Goal: Transaction & Acquisition: Purchase product/service

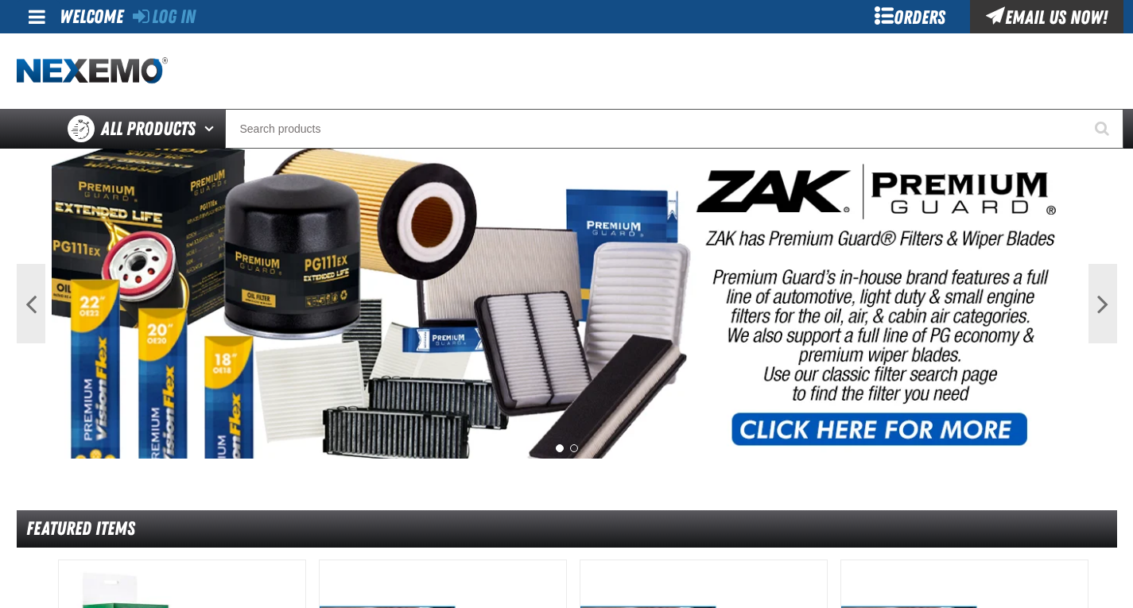
click at [881, 19] on div "Orders" at bounding box center [910, 16] width 119 height 33
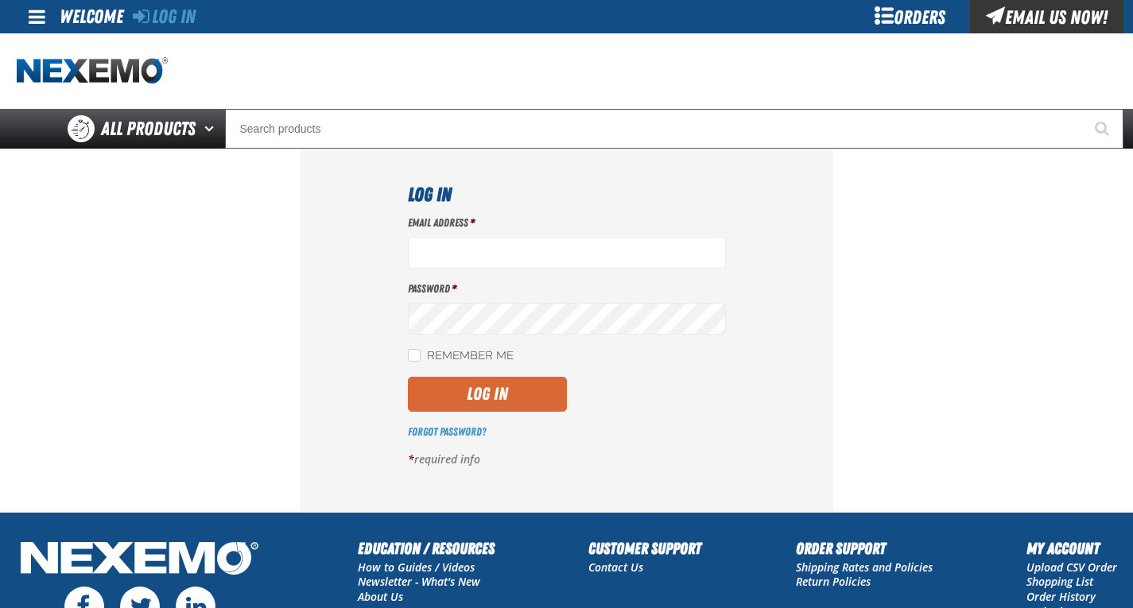
type input "akielty@vtaig.com"
click at [489, 404] on button "Log In" at bounding box center [487, 394] width 159 height 35
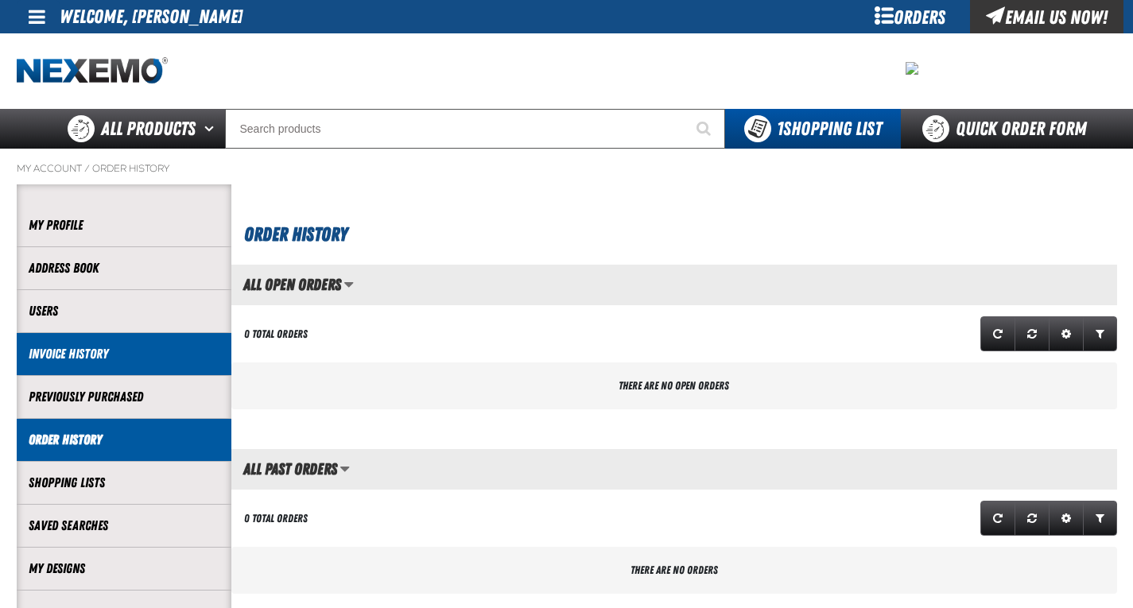
click at [75, 351] on link "Invoice History" at bounding box center [124, 354] width 191 height 18
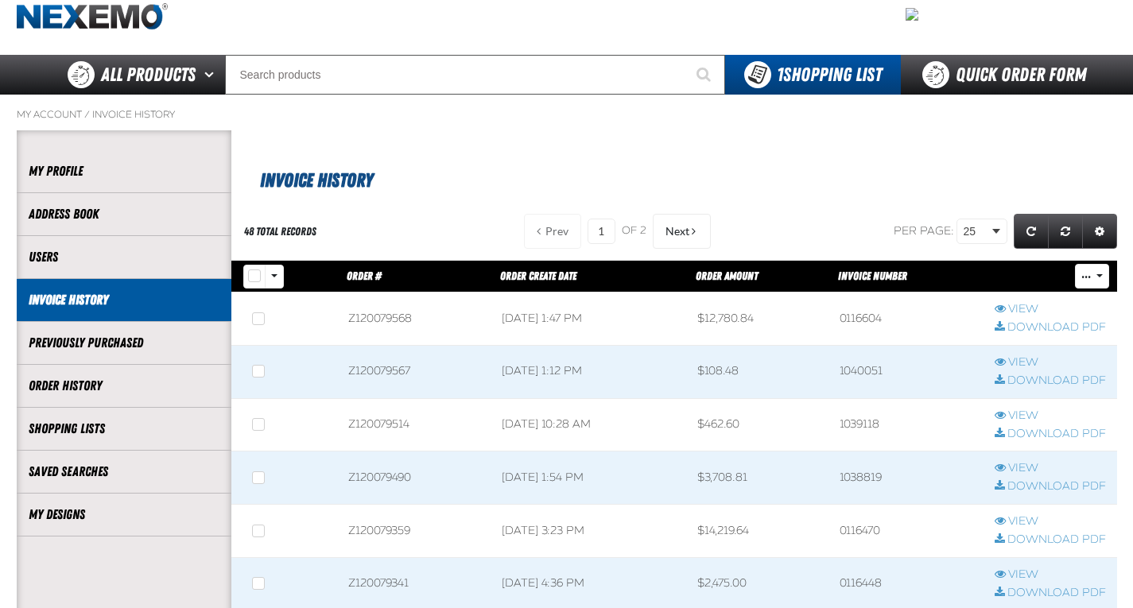
scroll to position [80, 0]
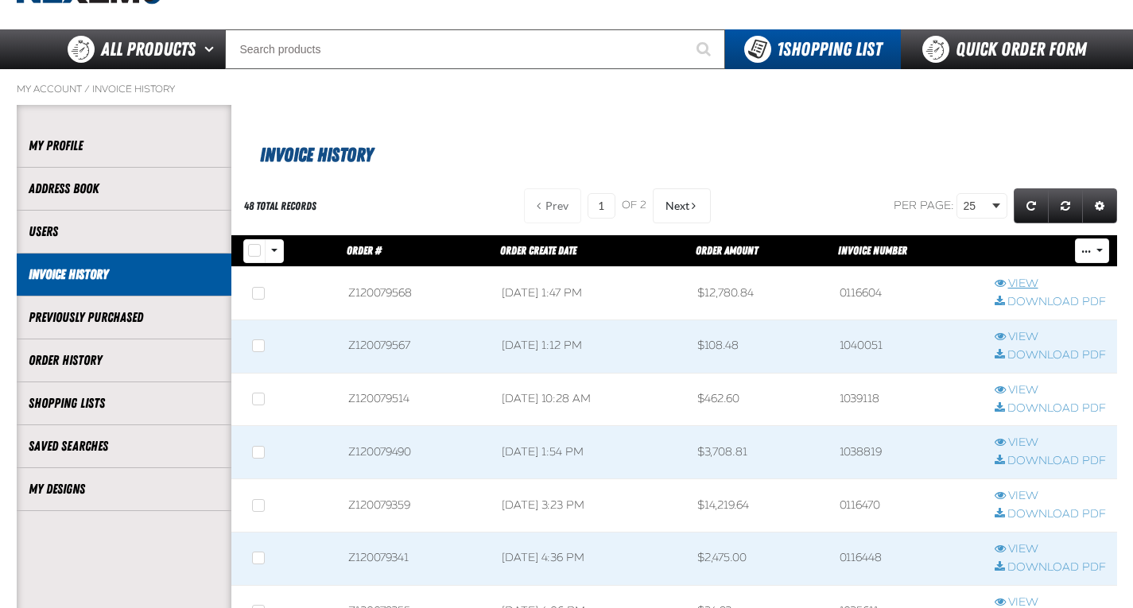
click at [1015, 279] on link "View" at bounding box center [1050, 284] width 111 height 15
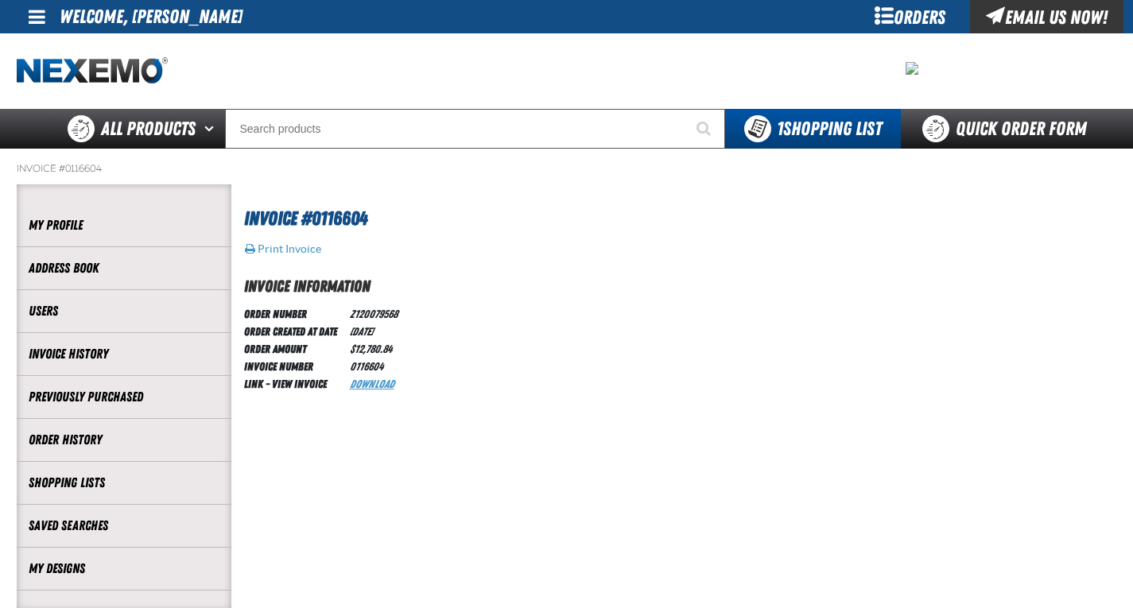
click at [377, 381] on link "Download" at bounding box center [372, 384] width 45 height 13
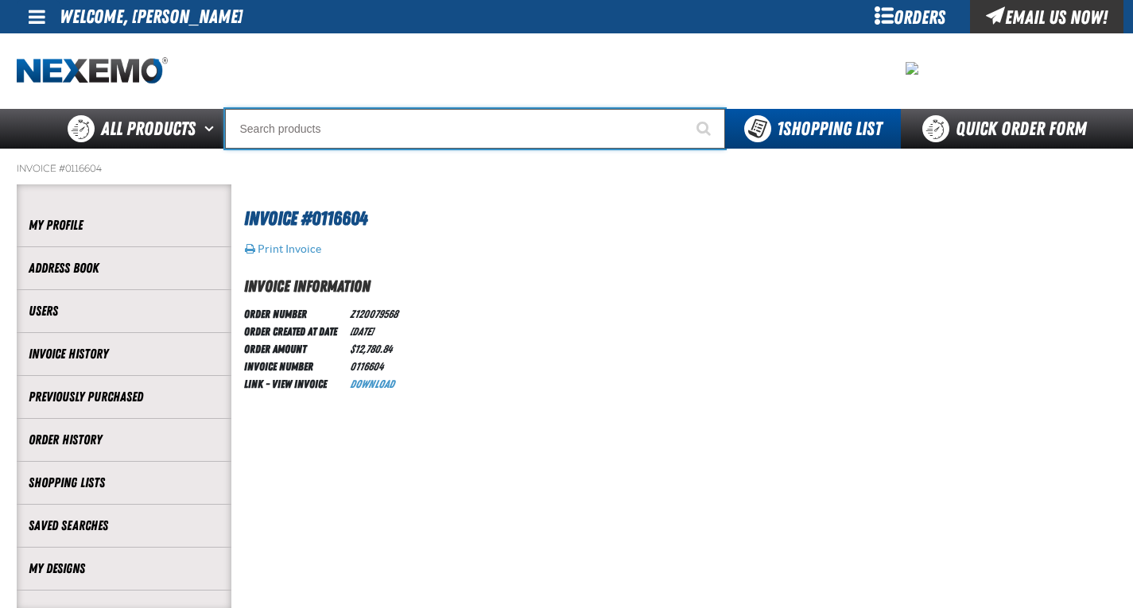
click at [406, 137] on input "Search" at bounding box center [475, 129] width 500 height 40
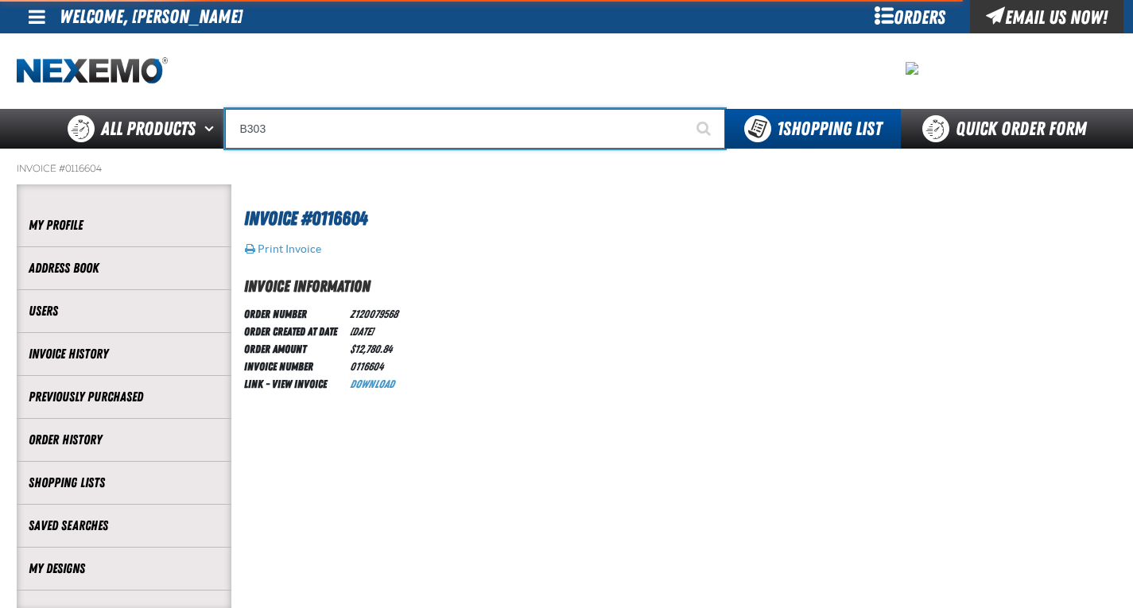
type input "B303"
click at [685, 109] on button "Start Searching" at bounding box center [705, 129] width 40 height 40
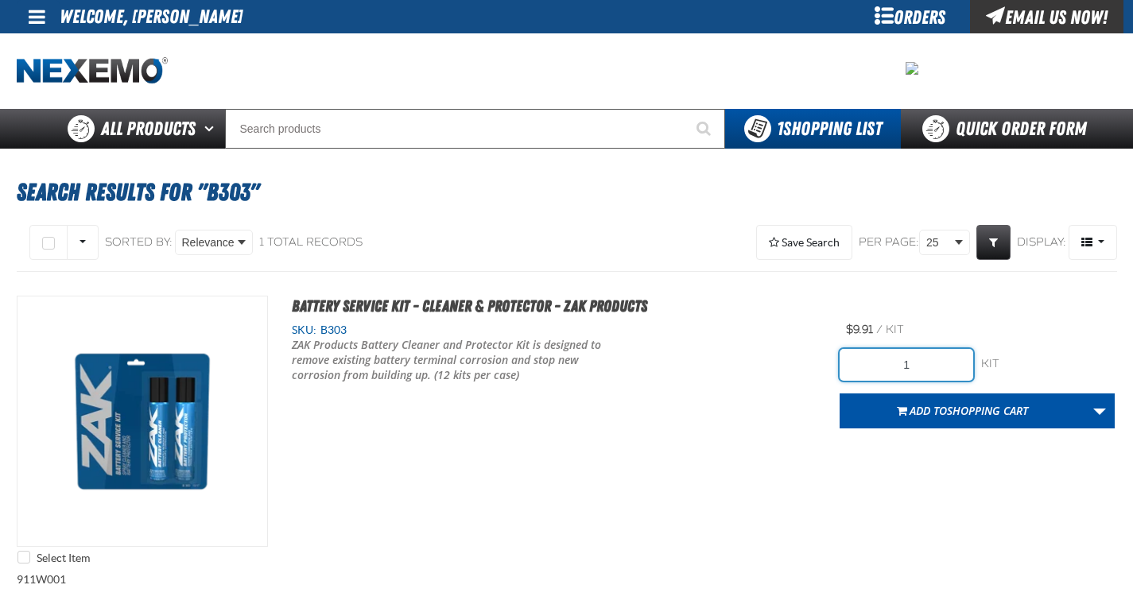
click at [957, 366] on input "1" at bounding box center [907, 365] width 134 height 32
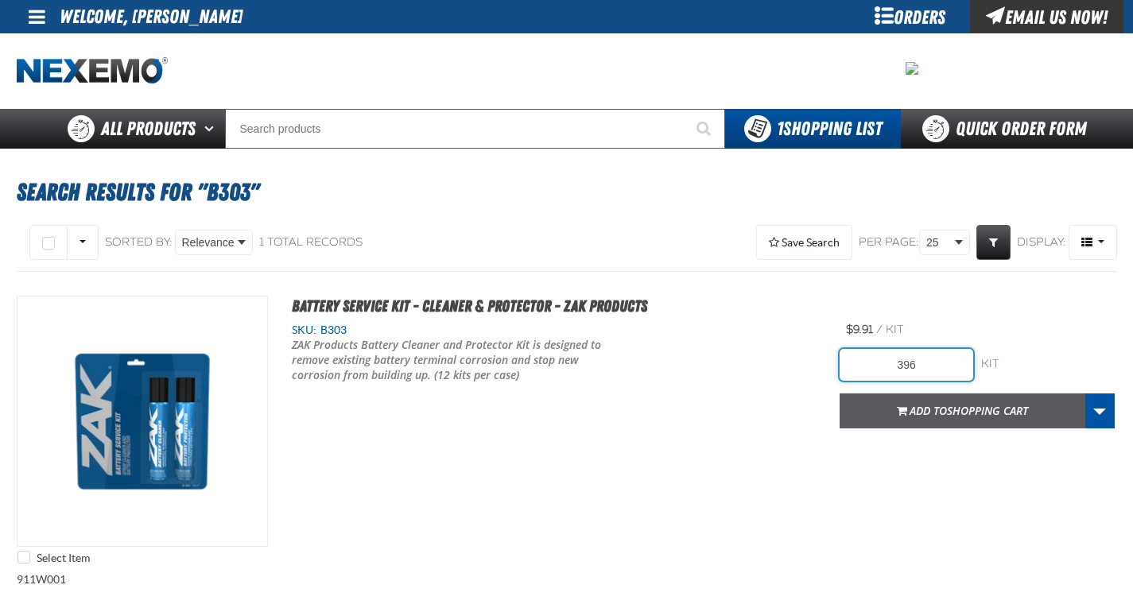
type input "396"
click at [1013, 413] on span "Shopping Cart" at bounding box center [987, 410] width 81 height 15
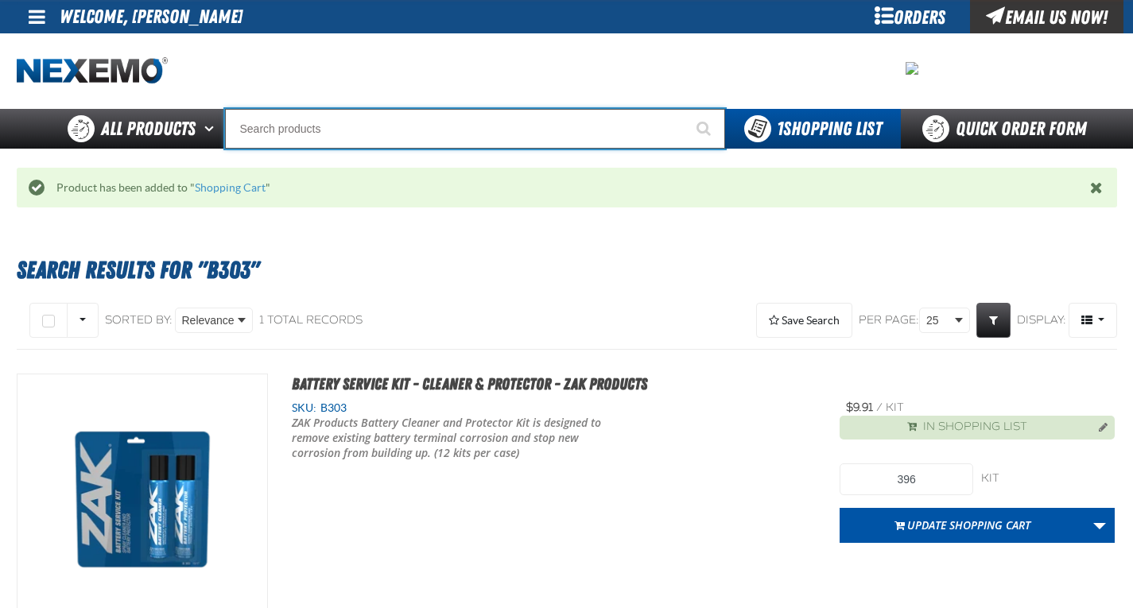
click at [500, 130] on input "Search" at bounding box center [475, 129] width 500 height 40
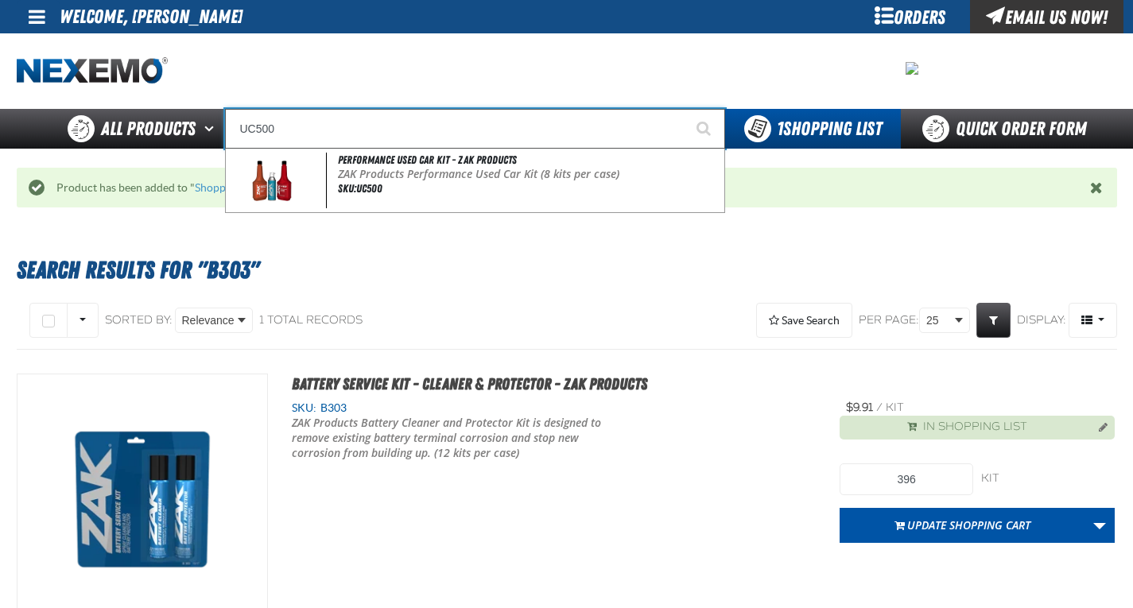
type input "UC500"
click at [685, 109] on button "Start Searching" at bounding box center [705, 129] width 40 height 40
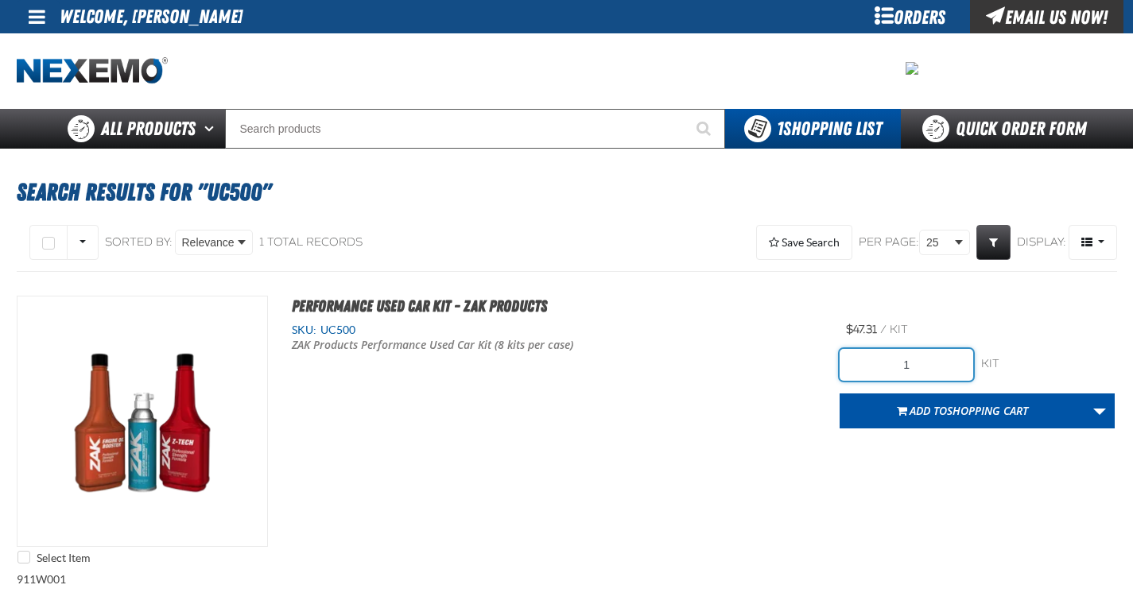
click at [918, 366] on input "1" at bounding box center [907, 365] width 134 height 32
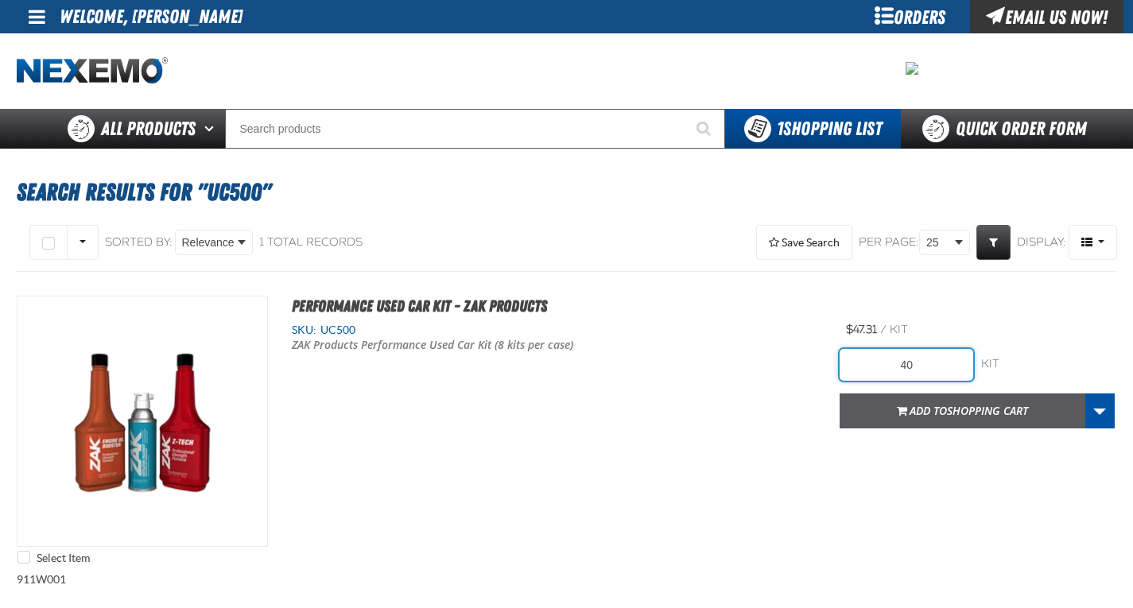
type input "40"
click at [950, 420] on button "Add to Shopping Cart" at bounding box center [963, 411] width 246 height 35
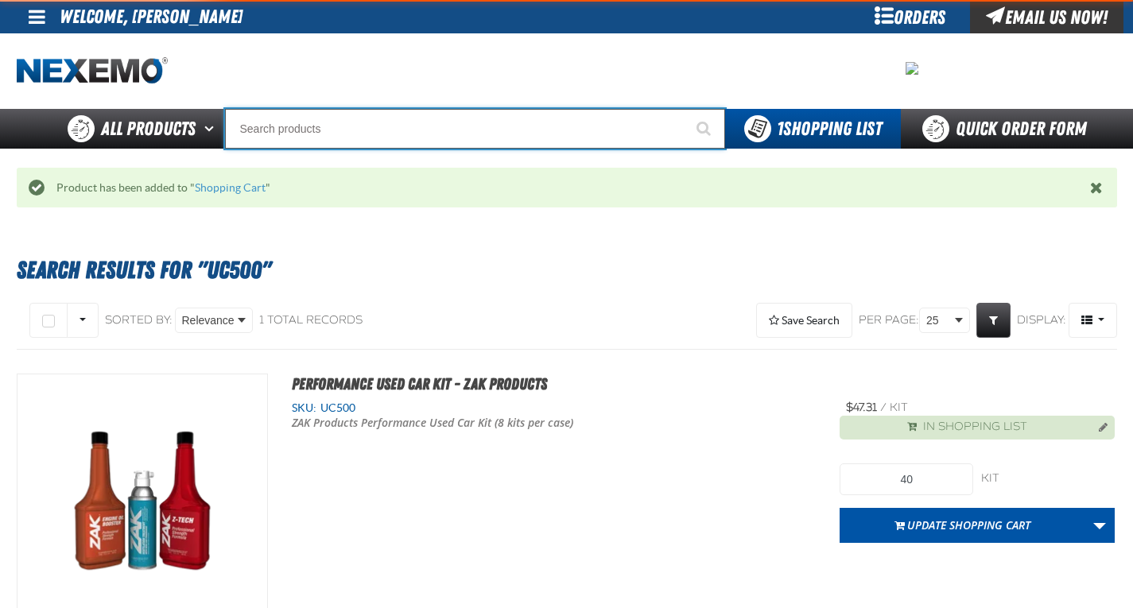
click at [394, 138] on input "Search" at bounding box center [475, 129] width 500 height 40
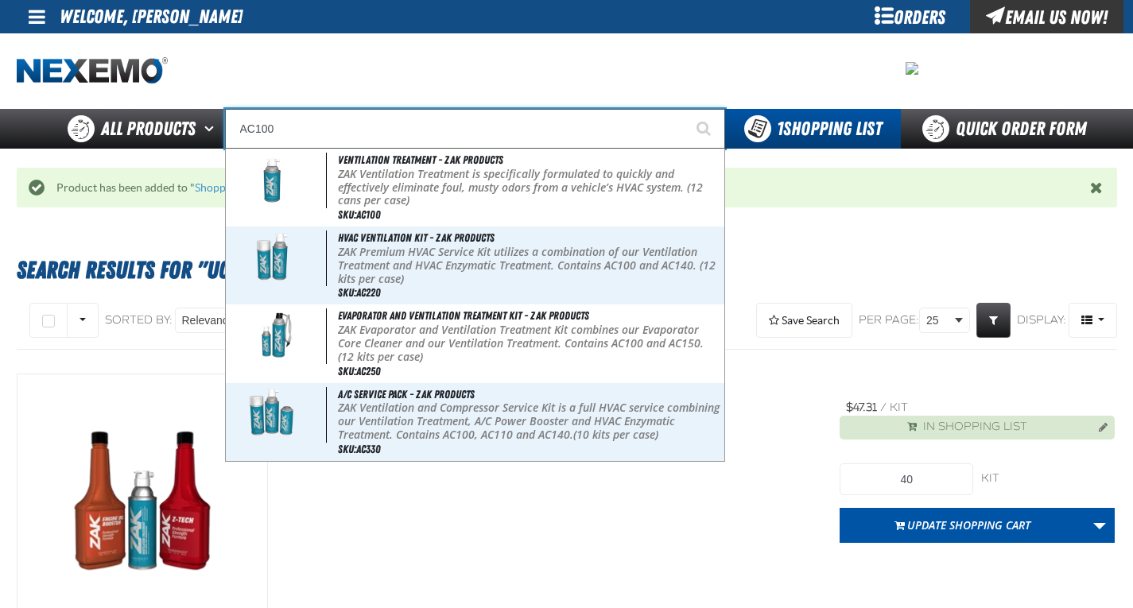
type input "AC100"
click at [685, 109] on button "Start Searching" at bounding box center [705, 129] width 40 height 40
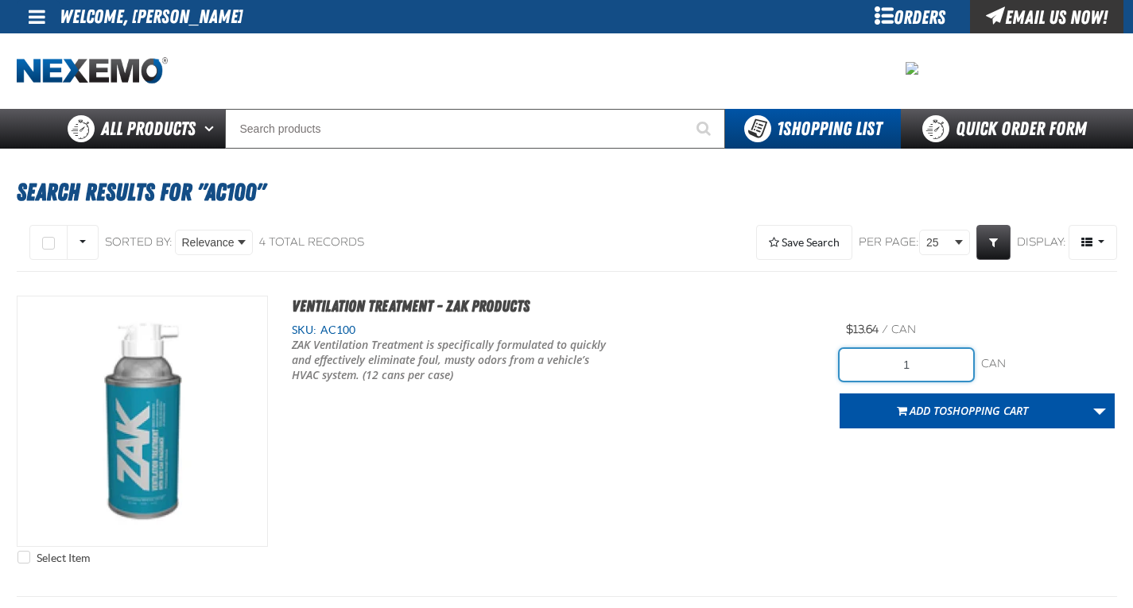
click at [889, 361] on input "1" at bounding box center [907, 365] width 134 height 32
type input "36"
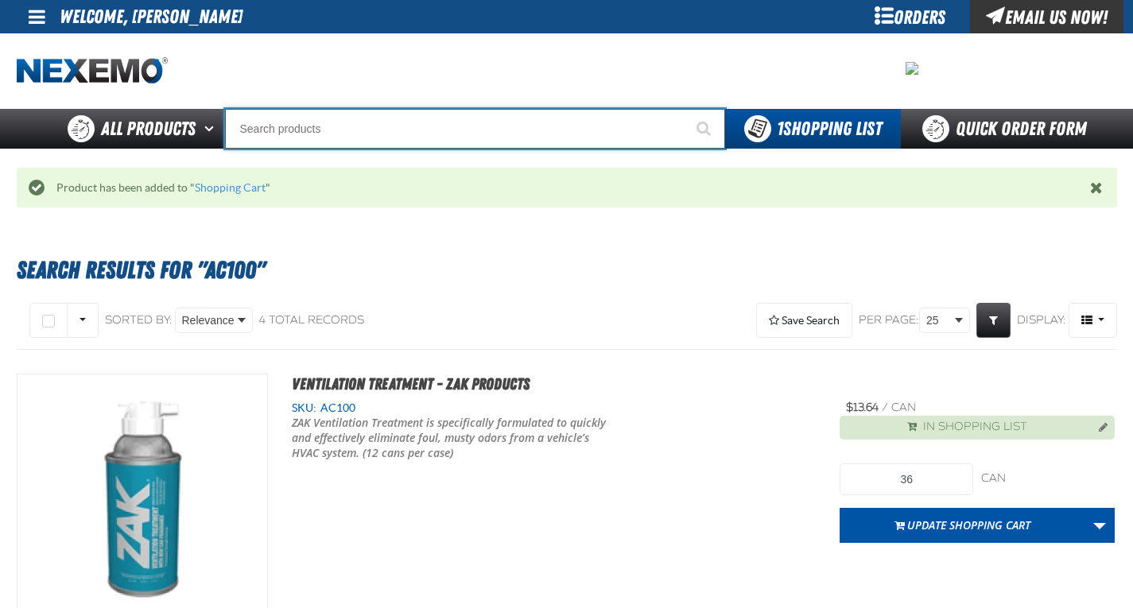
click at [458, 115] on input "Search" at bounding box center [475, 129] width 500 height 40
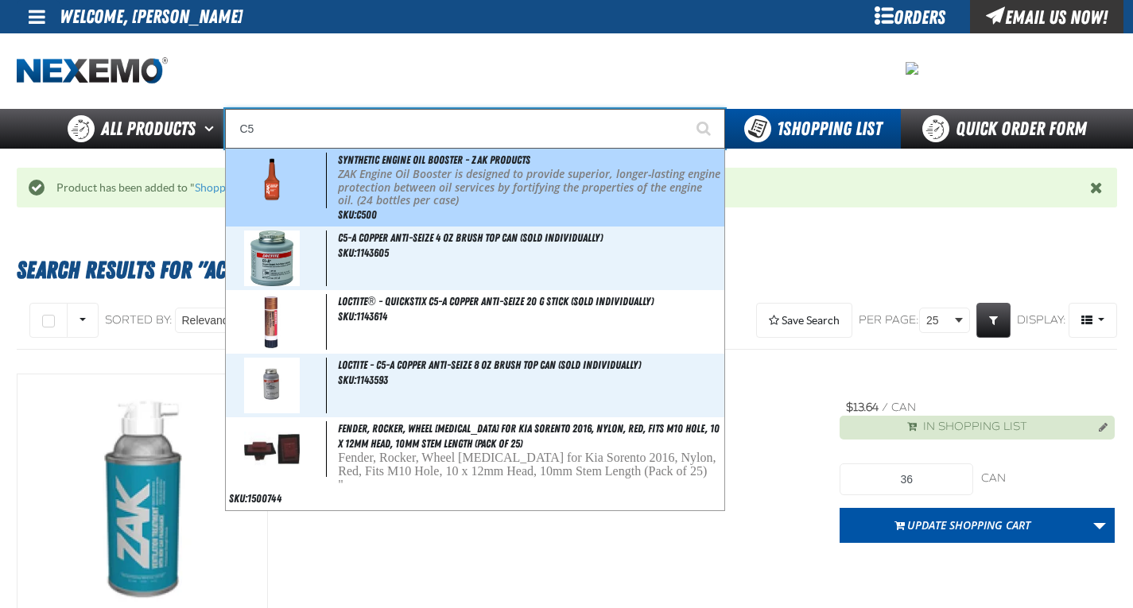
click at [416, 175] on p "ZAK Engine Oil Booster is designed to provide superior, longer-lasting engine p…" at bounding box center [529, 188] width 382 height 40
type input "Synthetic Engine Oil Booster - ZAK Products"
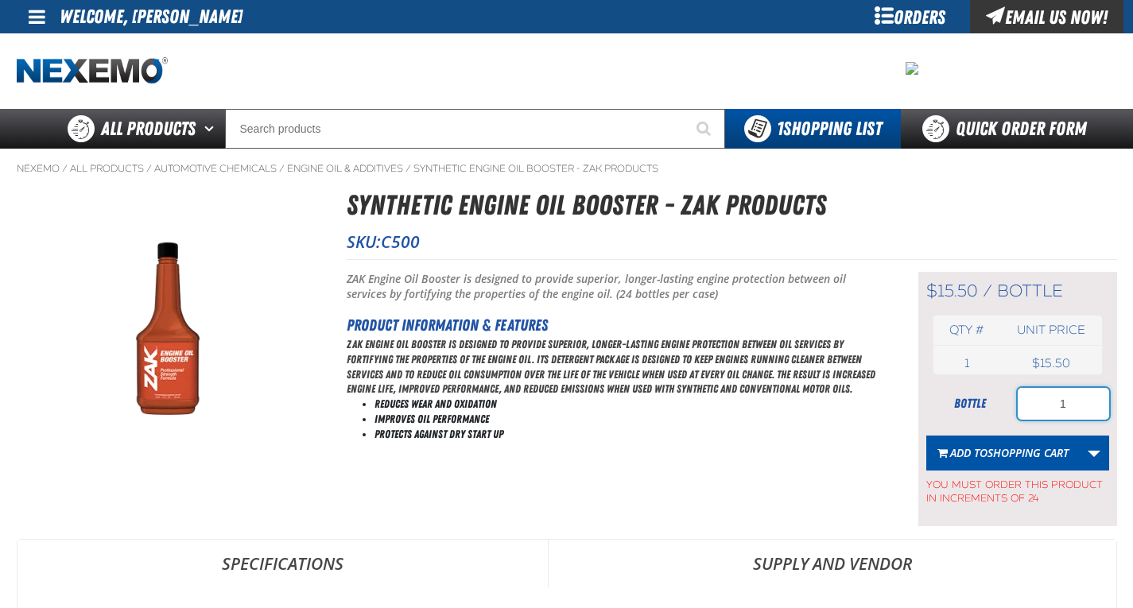
click at [1065, 404] on input "1" at bounding box center [1063, 404] width 91 height 32
click at [1058, 404] on input "1" at bounding box center [1063, 404] width 91 height 32
type input "240"
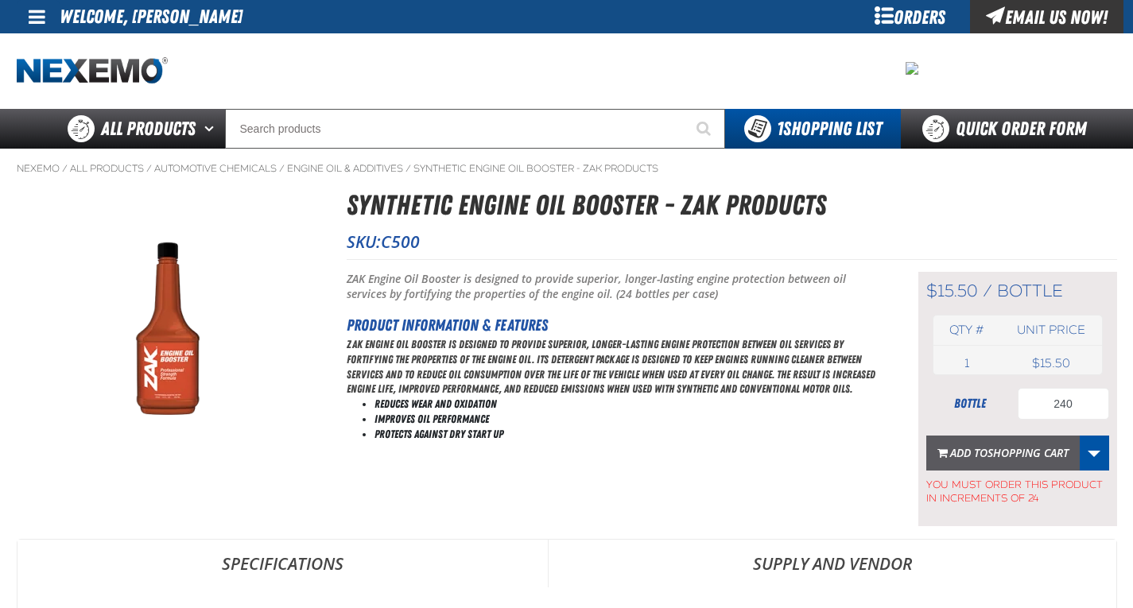
click at [1024, 456] on span "Shopping Cart" at bounding box center [1028, 452] width 81 height 15
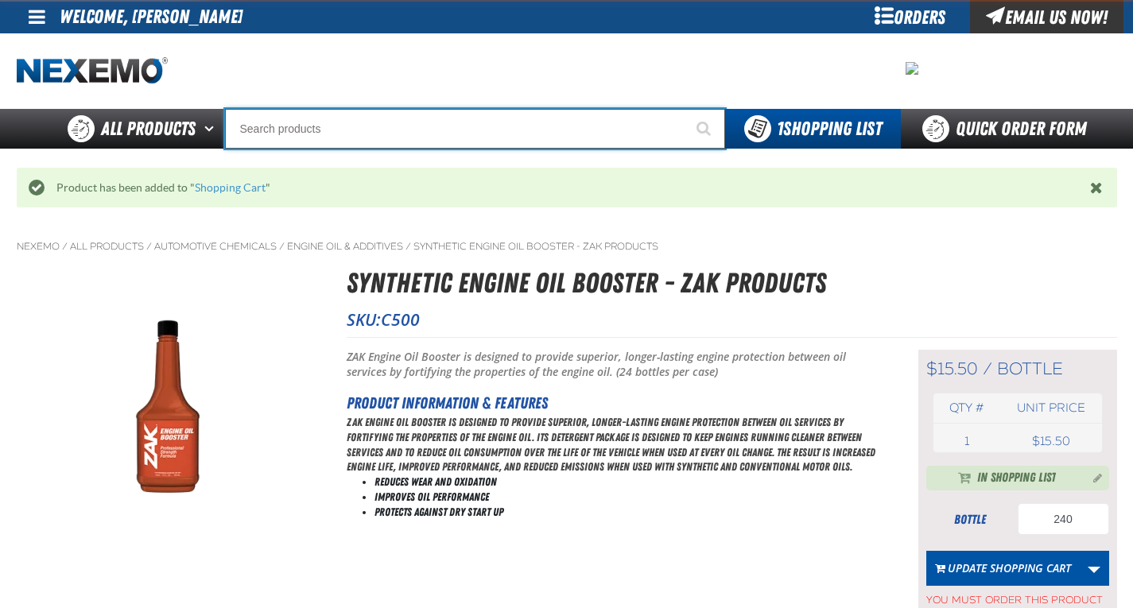
click at [402, 135] on input "Search" at bounding box center [475, 129] width 500 height 40
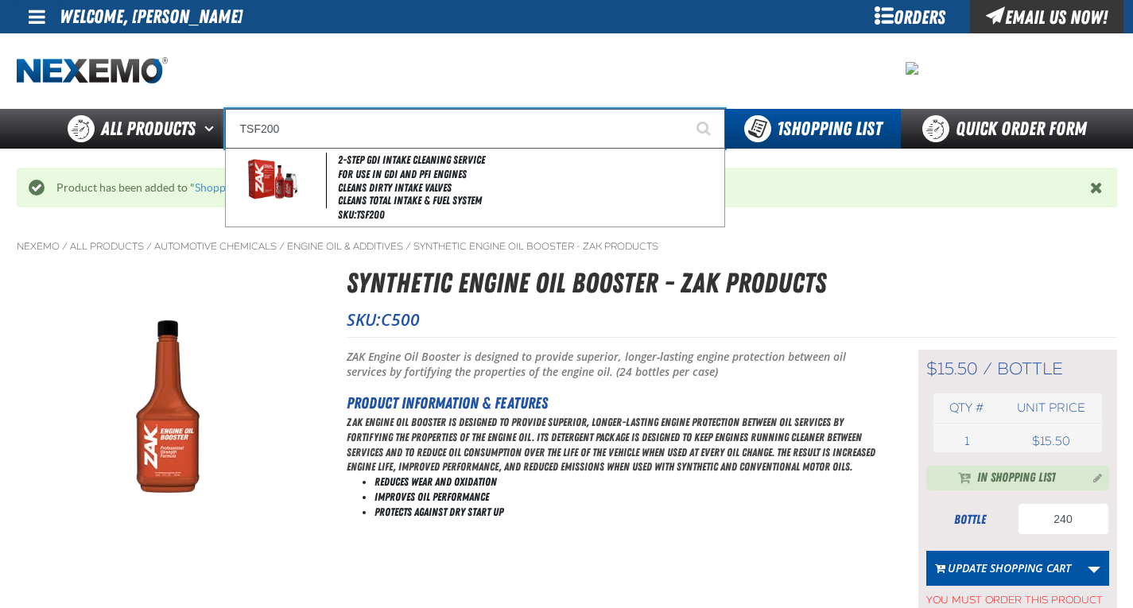
type input "TSF200"
click at [685, 109] on button "Start Searching" at bounding box center [705, 129] width 40 height 40
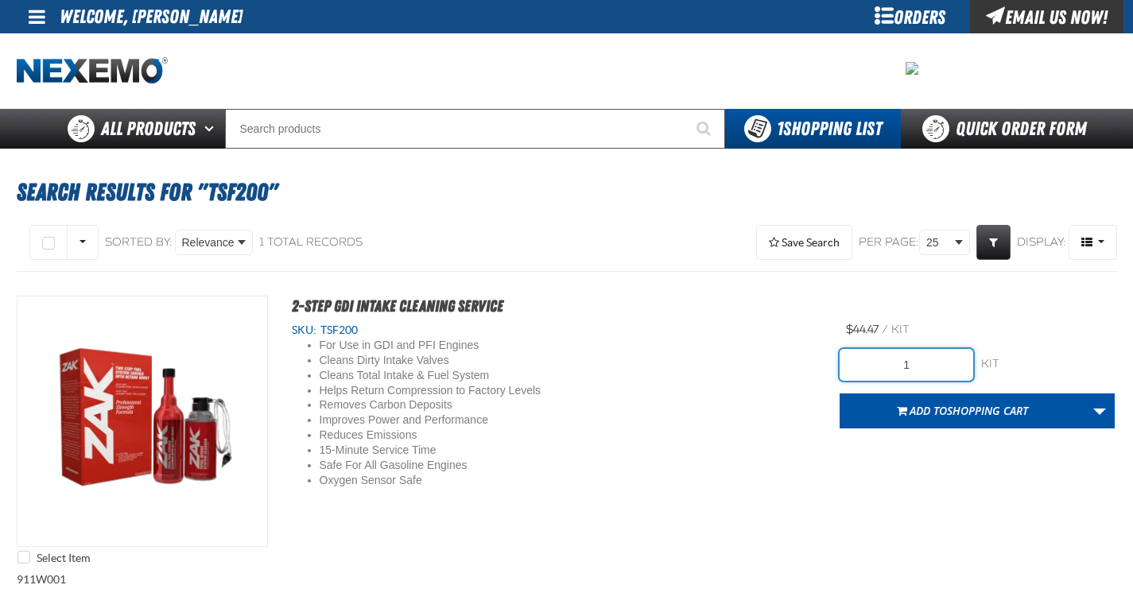
click at [907, 367] on input "1" at bounding box center [907, 365] width 134 height 32
type input "6"
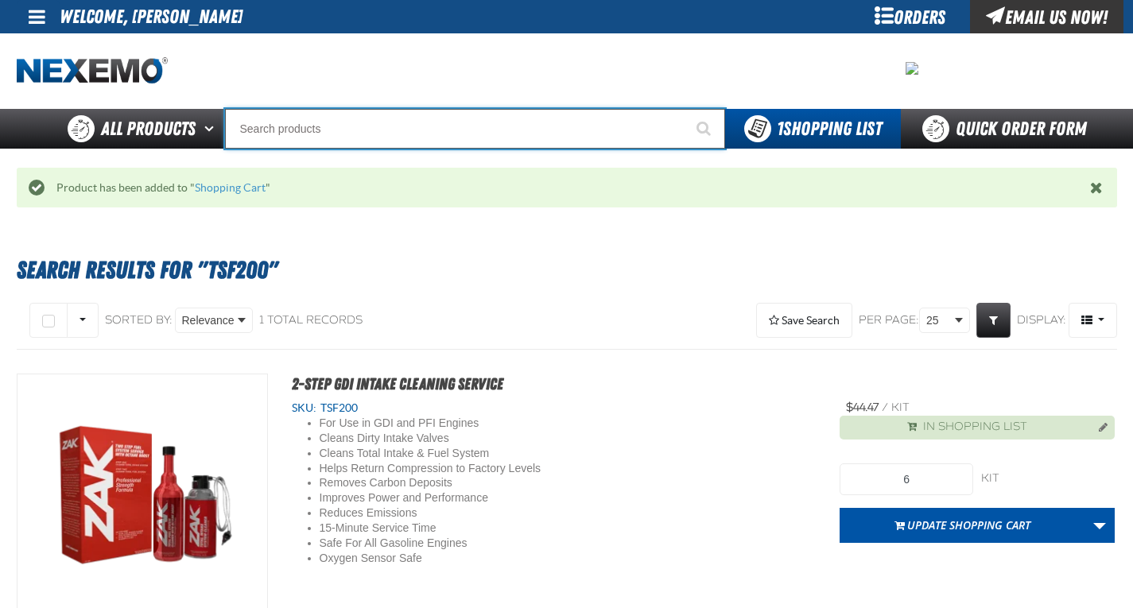
click at [437, 137] on input "Search" at bounding box center [475, 129] width 500 height 40
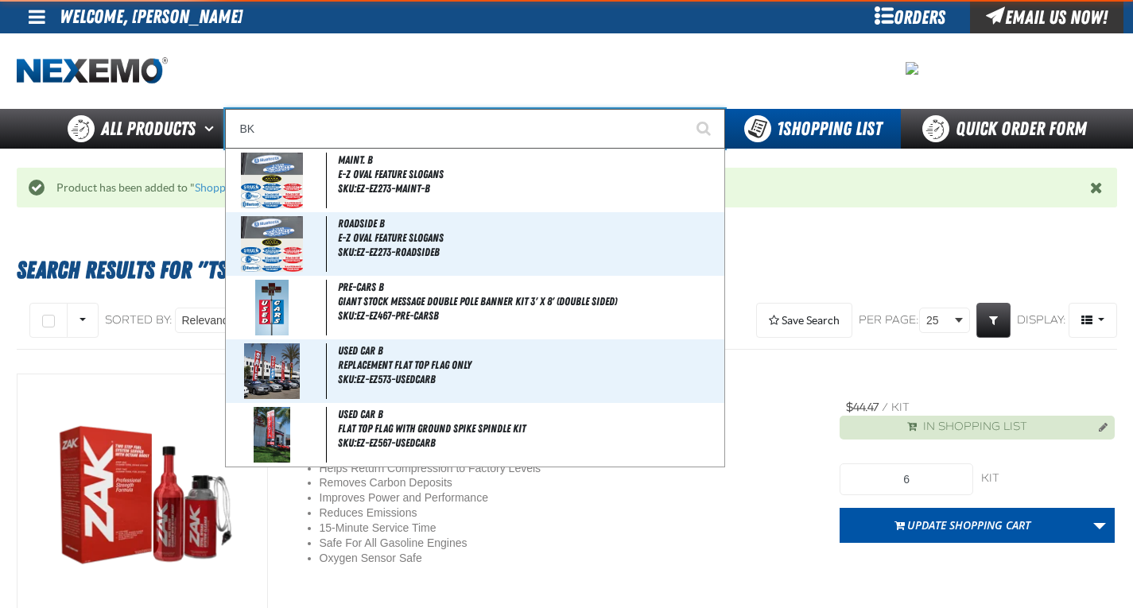
type input "BK1"
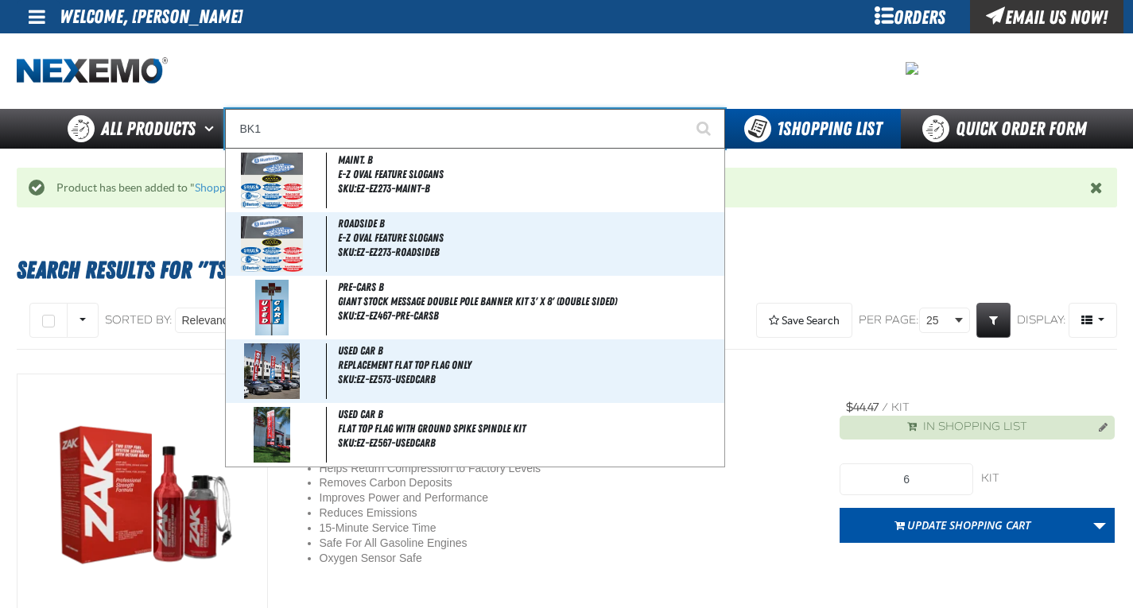
type input "BK1 Bearkat Safety Glasses (Pack of 1)"
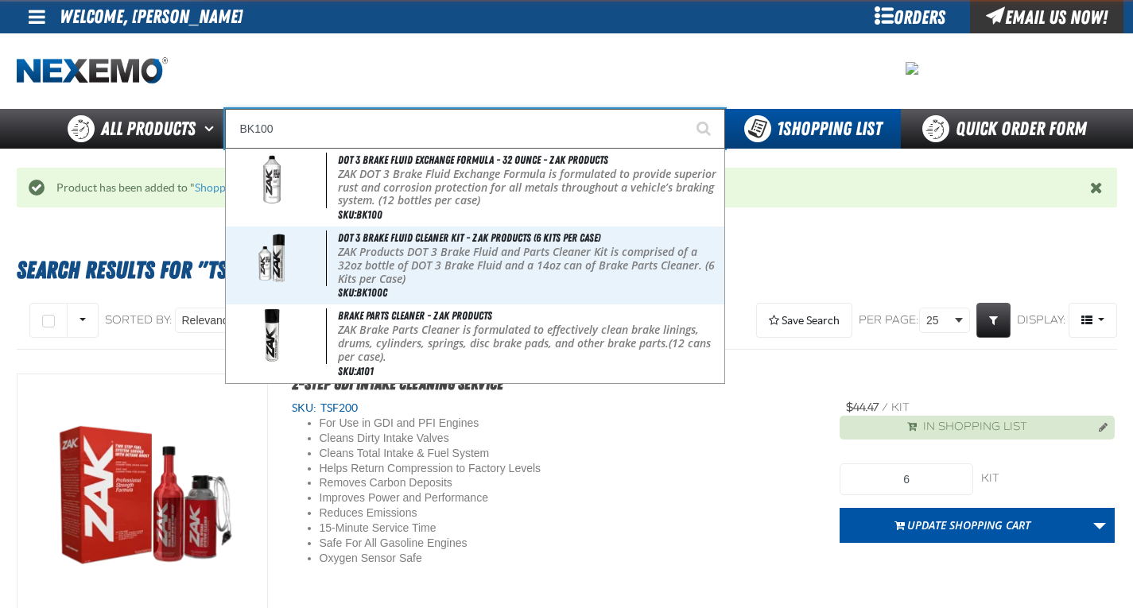
type input "BK100"
click at [685, 109] on button "Start Searching" at bounding box center [705, 129] width 40 height 40
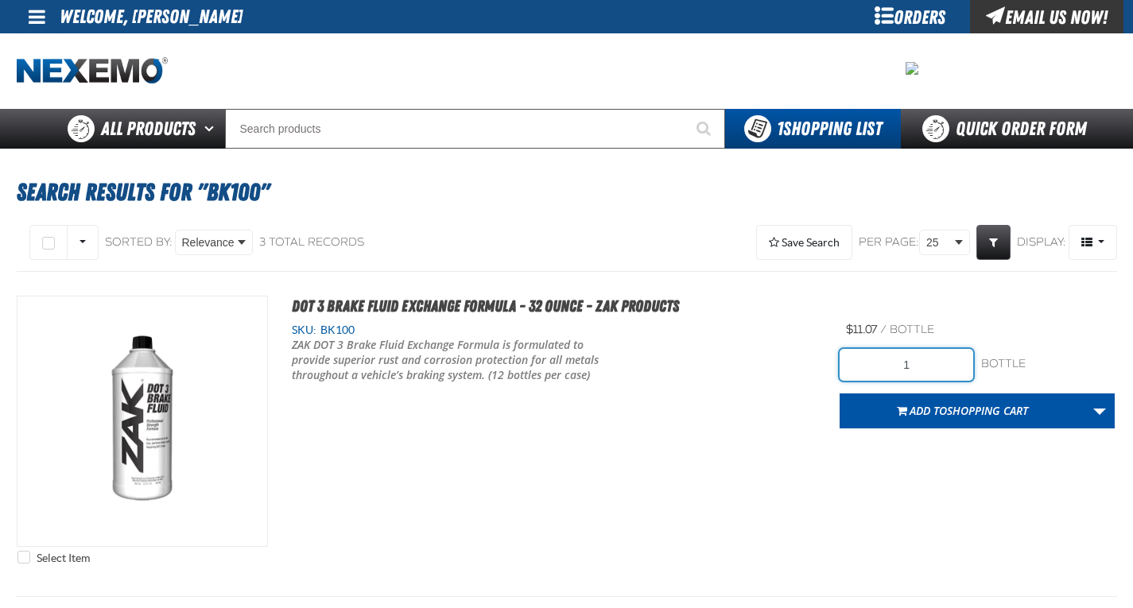
click at [921, 359] on input "1" at bounding box center [907, 365] width 134 height 32
click at [923, 360] on input "1" at bounding box center [907, 365] width 134 height 32
type input "1"
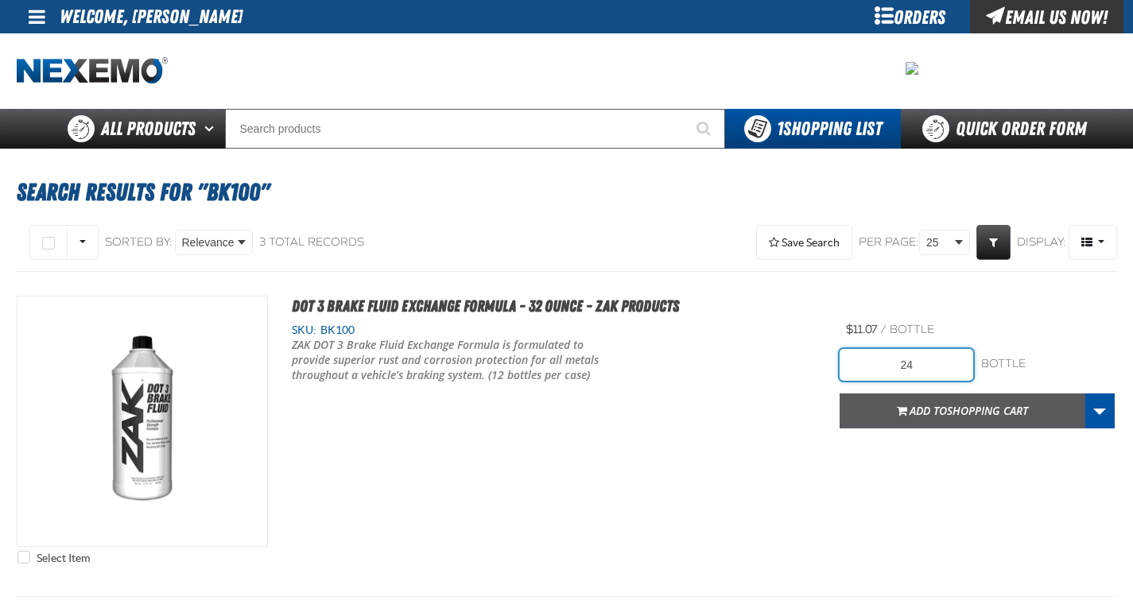
type input "24"
click at [925, 412] on span "Add to Shopping Cart" at bounding box center [969, 410] width 118 height 15
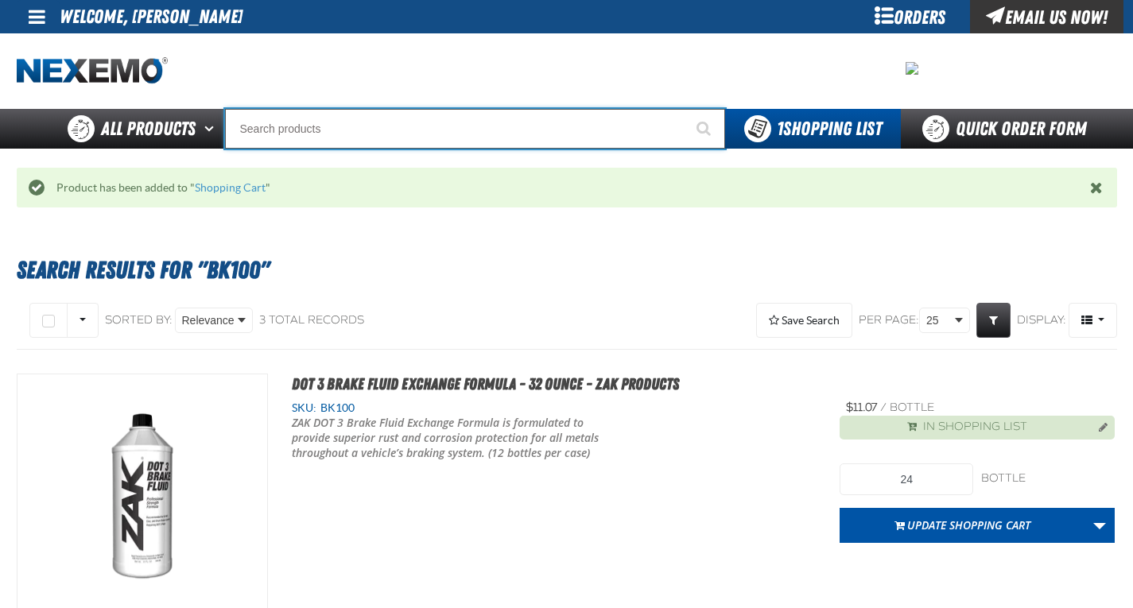
click at [364, 128] on input "Search" at bounding box center [475, 129] width 500 height 40
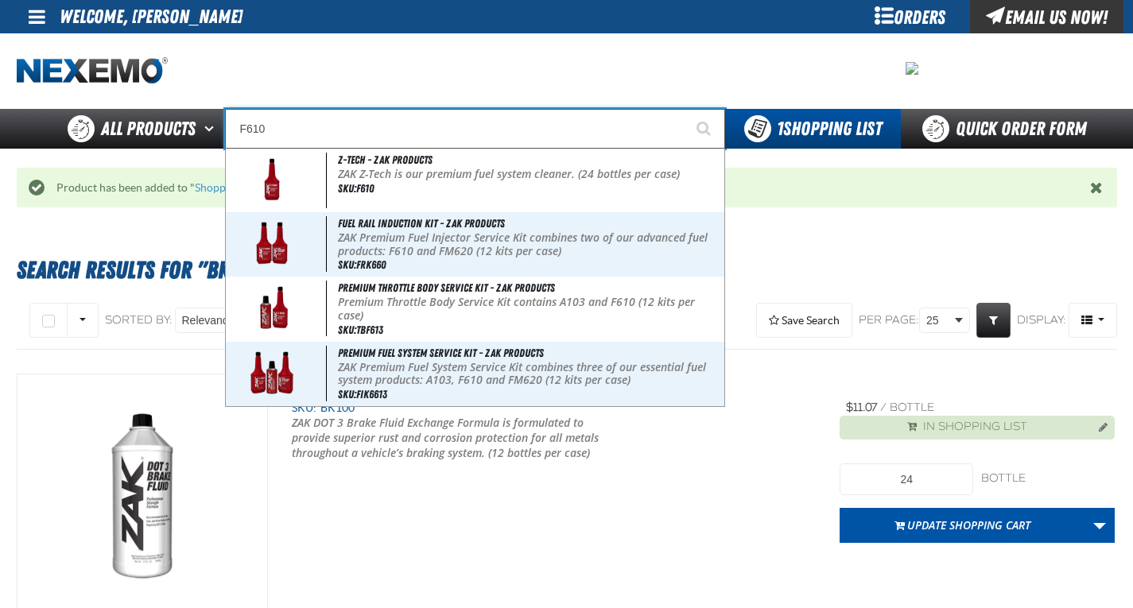
type input "F610"
click at [685, 109] on button "Start Searching" at bounding box center [705, 129] width 40 height 40
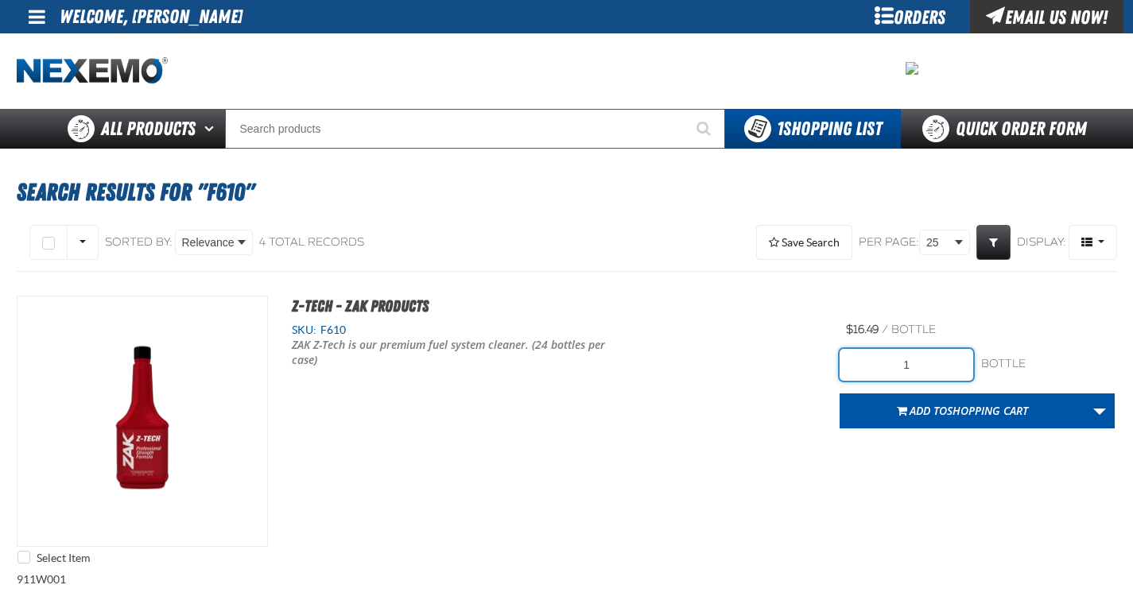
click at [909, 358] on input "1" at bounding box center [907, 365] width 134 height 32
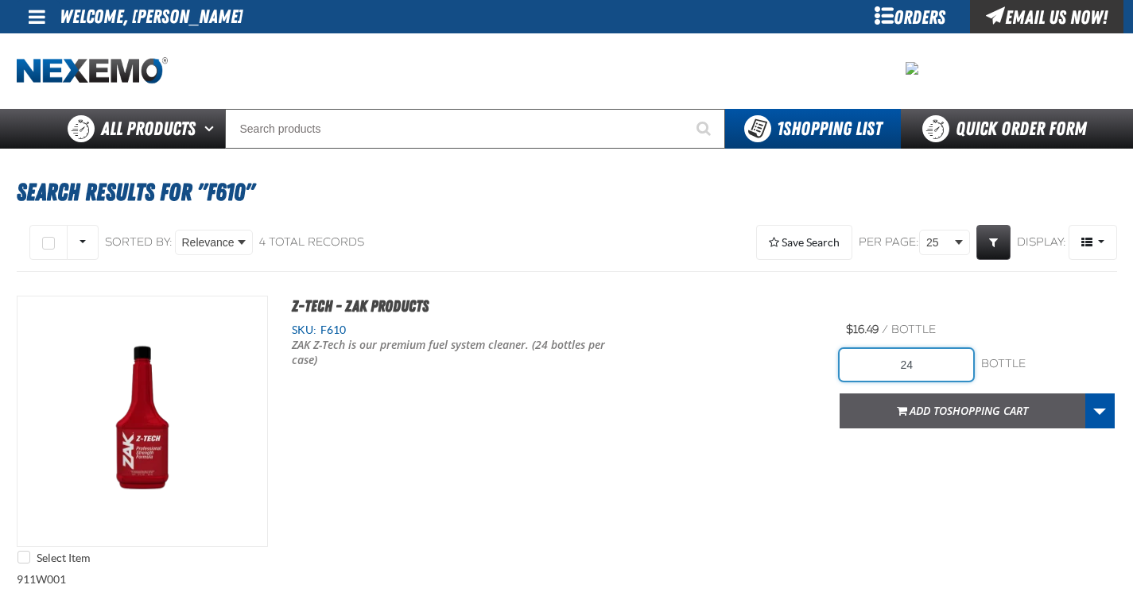
type input "24"
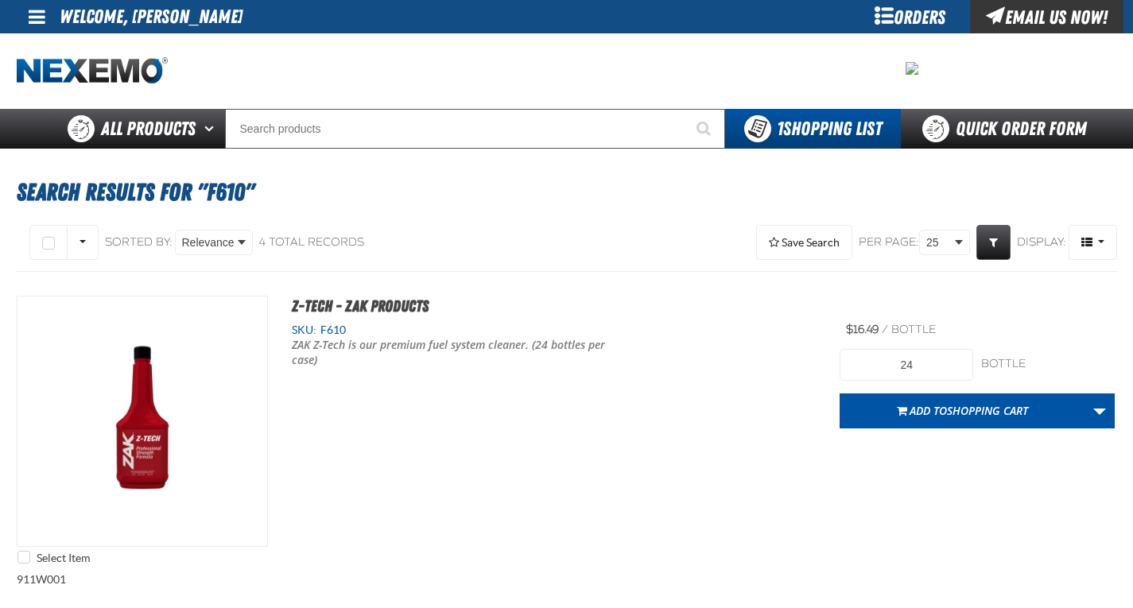
click at [969, 403] on span "Shopping Cart" at bounding box center [987, 410] width 81 height 15
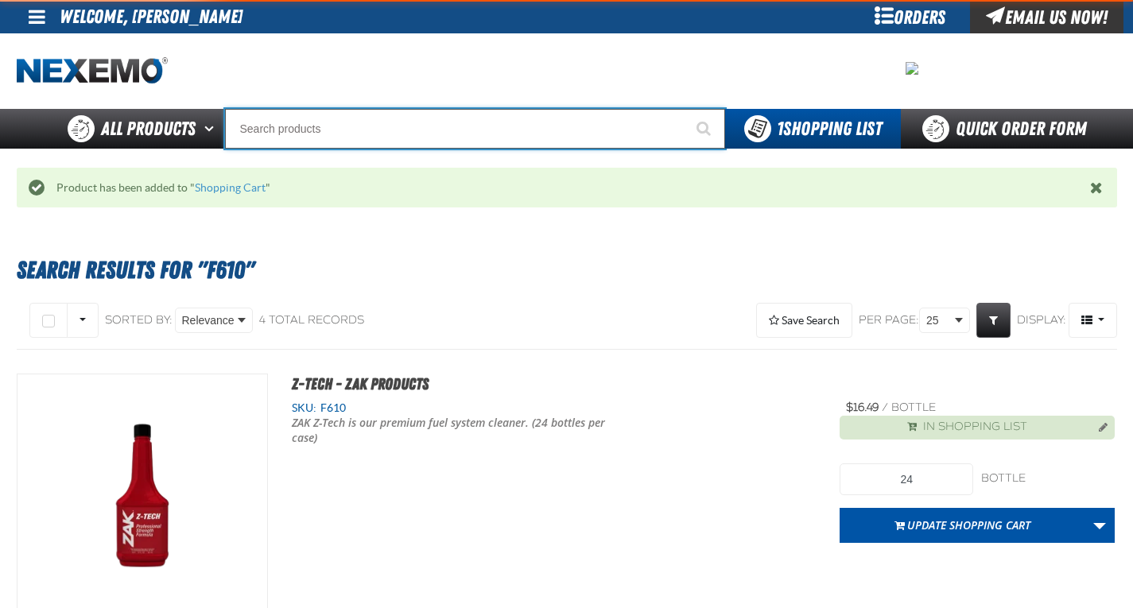
click at [411, 132] on input "Search" at bounding box center [475, 129] width 500 height 40
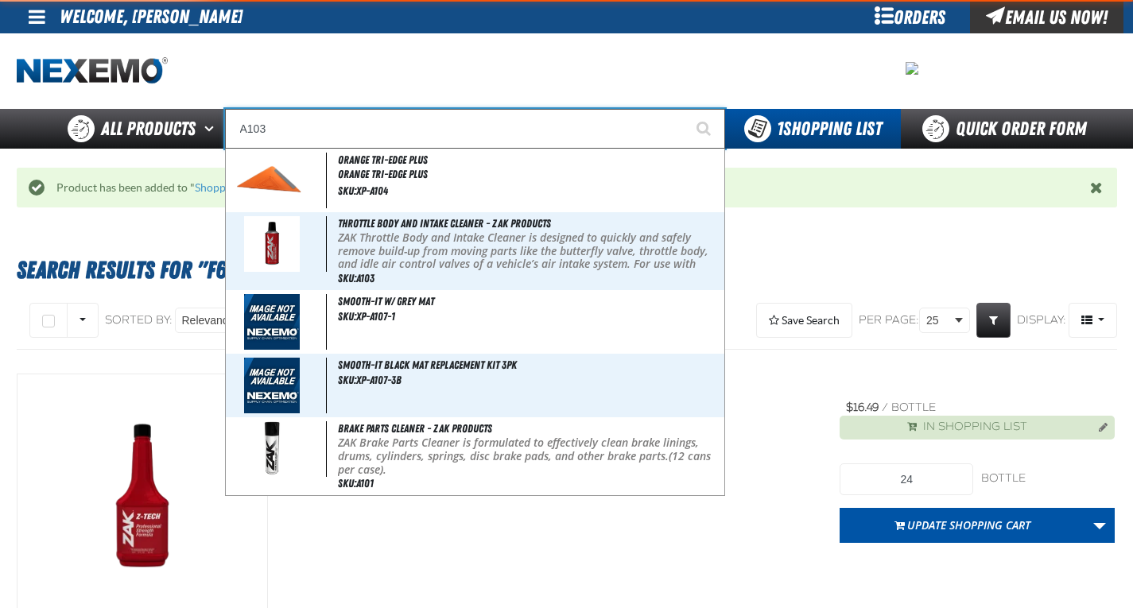
type input "A103"
click at [685, 109] on button "Start Searching" at bounding box center [705, 129] width 40 height 40
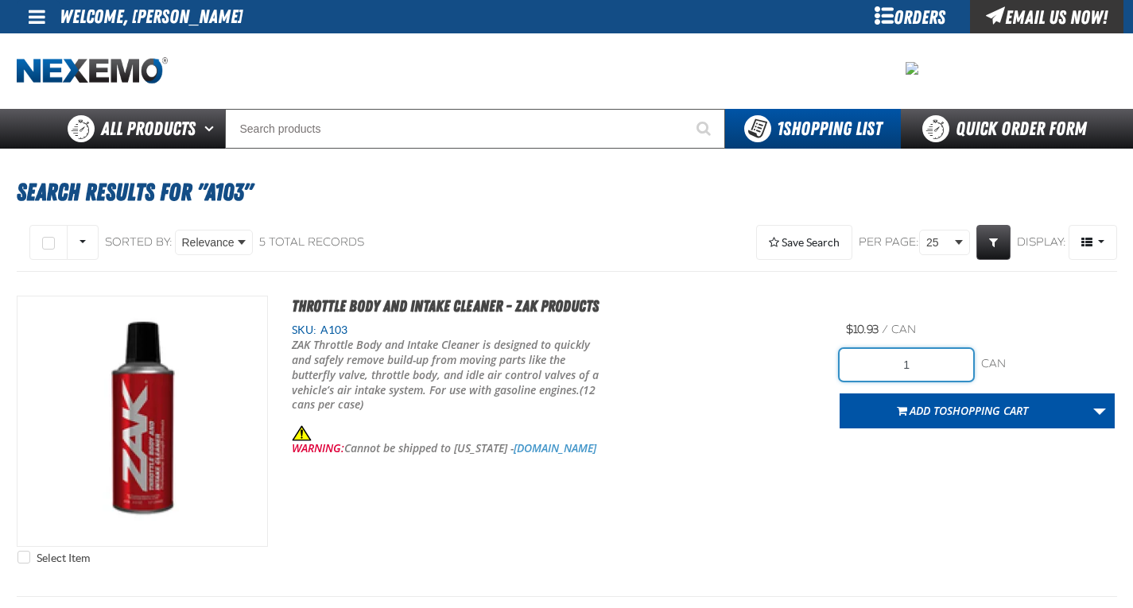
click at [934, 366] on input "1" at bounding box center [907, 365] width 134 height 32
click at [935, 367] on input "1" at bounding box center [907, 365] width 134 height 32
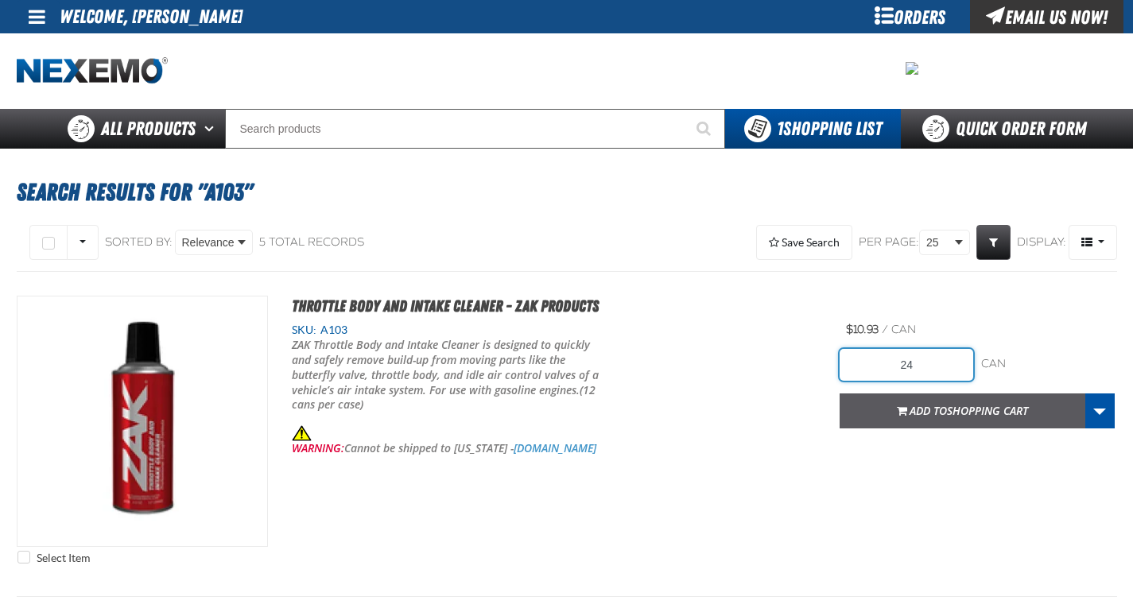
type input "24"
click at [954, 409] on span "Shopping Cart" at bounding box center [987, 410] width 81 height 15
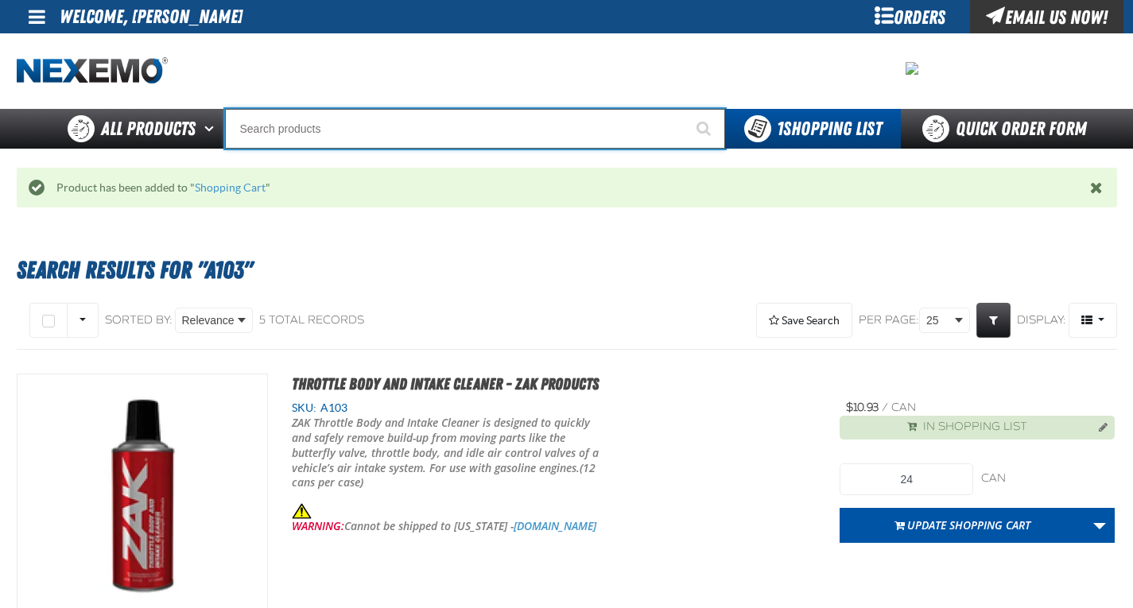
click at [434, 118] on input "Search" at bounding box center [475, 129] width 500 height 40
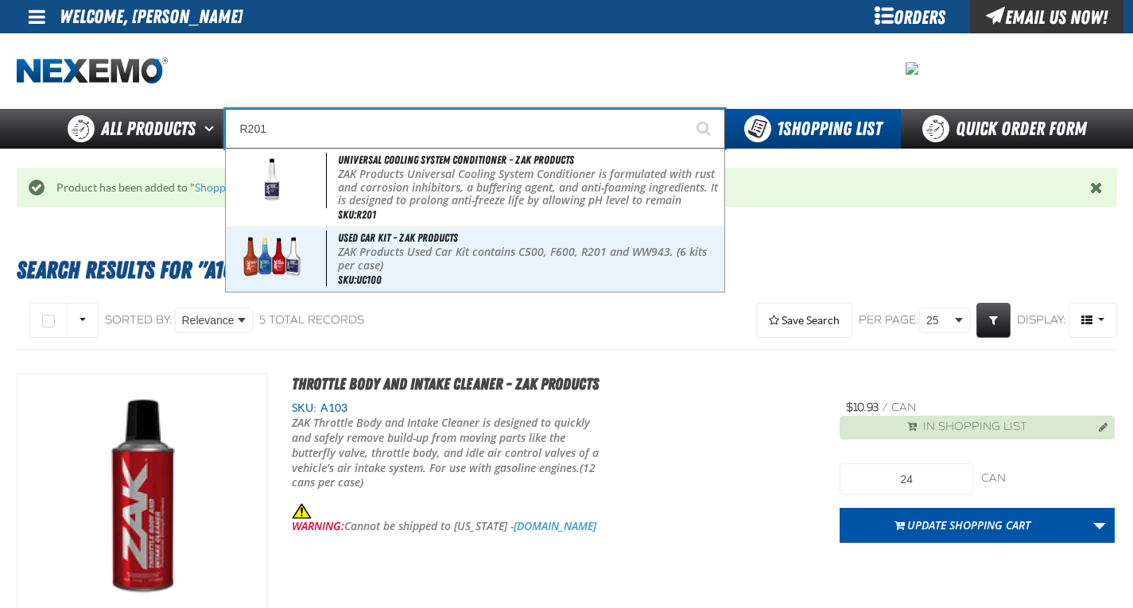
type input "R201"
click at [685, 109] on button "Start Searching" at bounding box center [705, 129] width 40 height 40
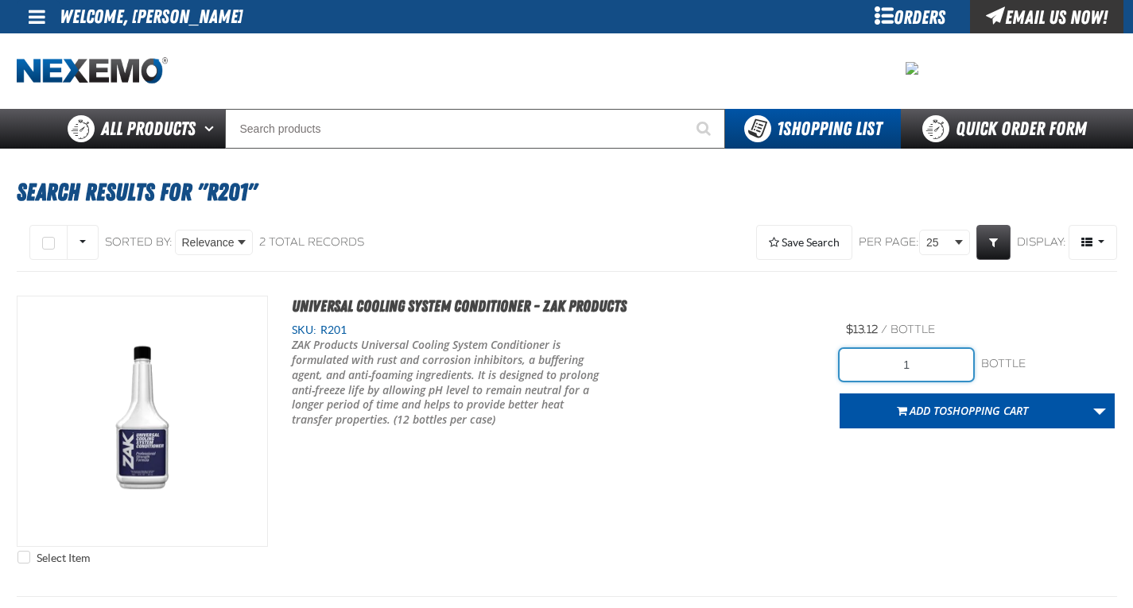
click at [903, 368] on input "1" at bounding box center [907, 365] width 134 height 32
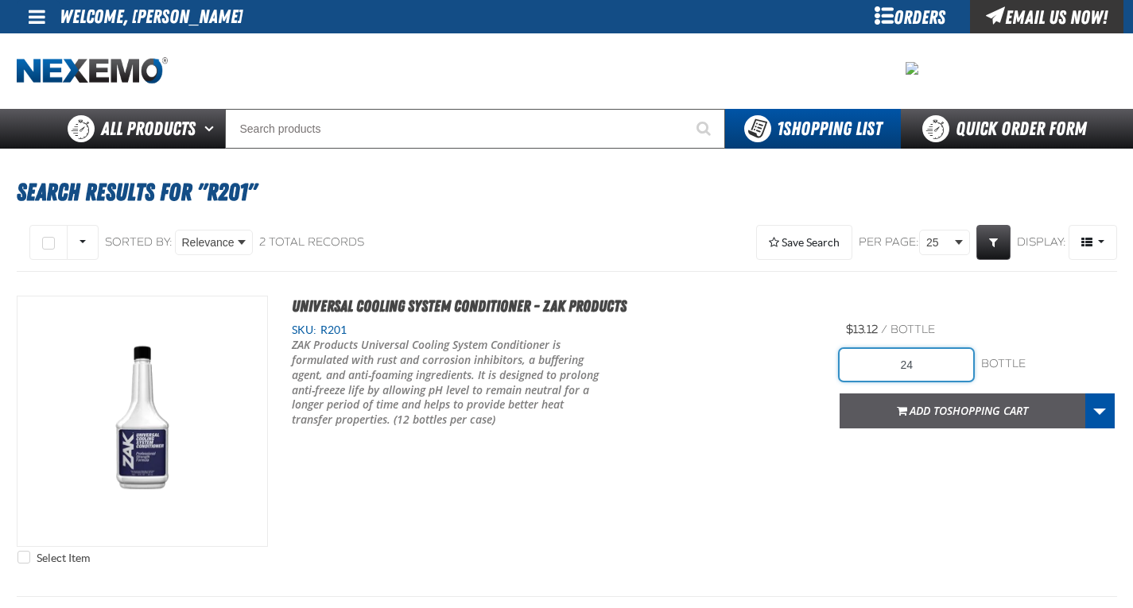
type input "24"
click at [922, 414] on span "Add to Shopping Cart" at bounding box center [969, 410] width 118 height 15
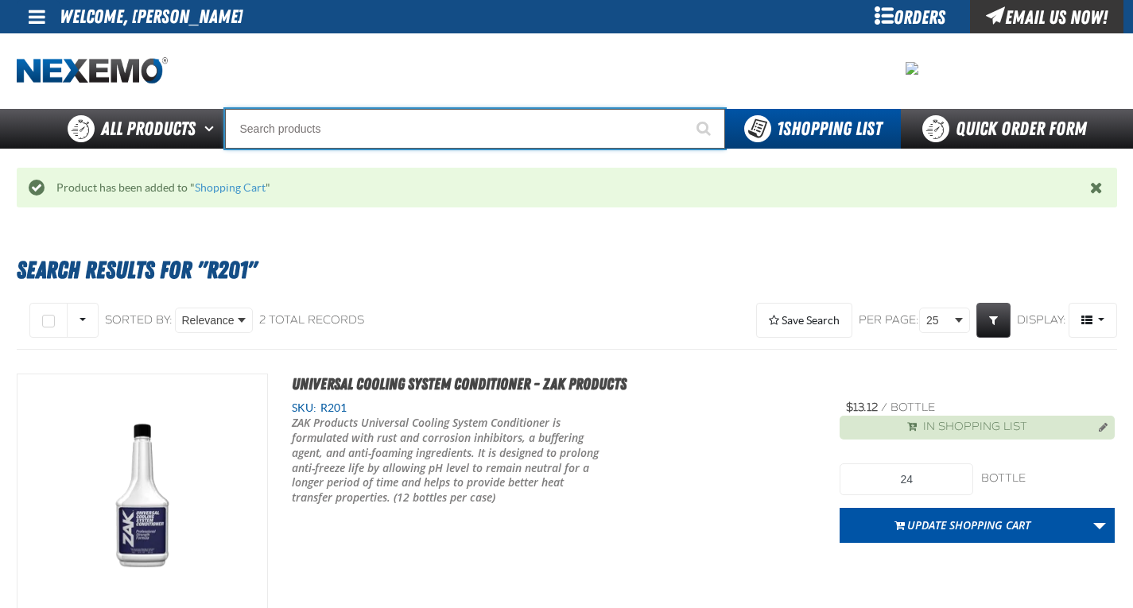
click at [456, 126] on input "Search" at bounding box center [475, 129] width 500 height 40
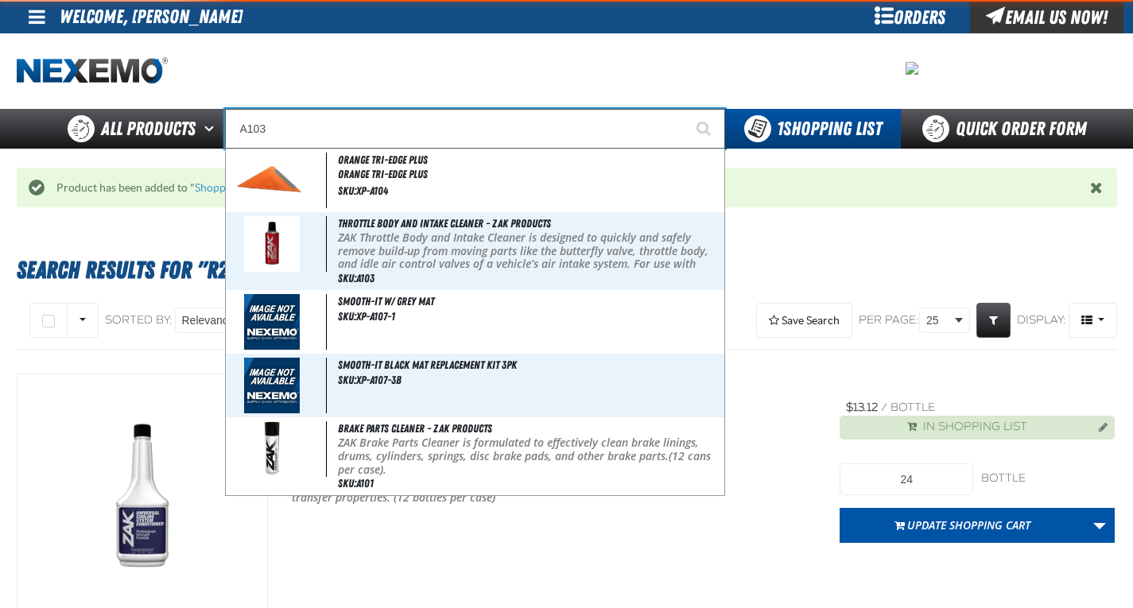
type input "A103"
click at [685, 109] on button "Start Searching" at bounding box center [705, 129] width 40 height 40
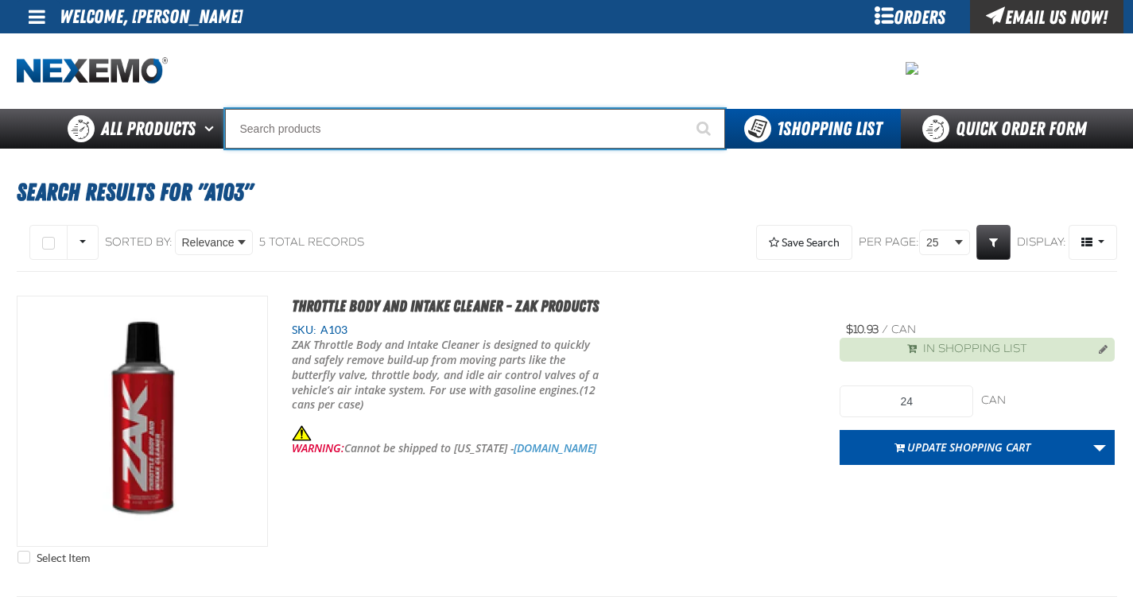
click at [454, 133] on input "Search" at bounding box center [475, 129] width 500 height 40
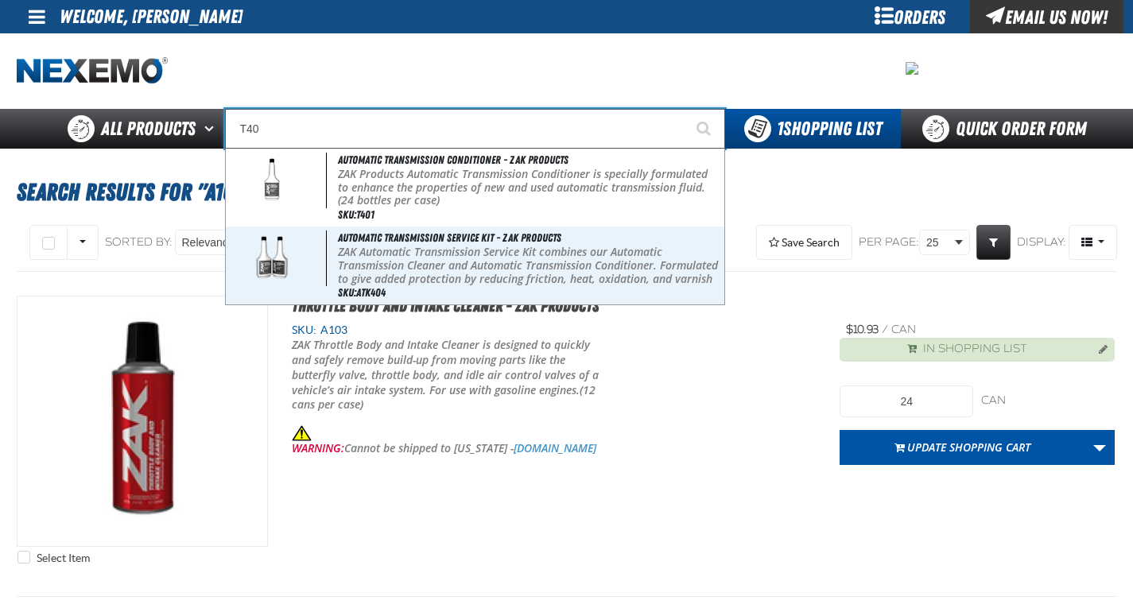
type input "T40"
click at [685, 109] on button "Start Searching" at bounding box center [705, 129] width 40 height 40
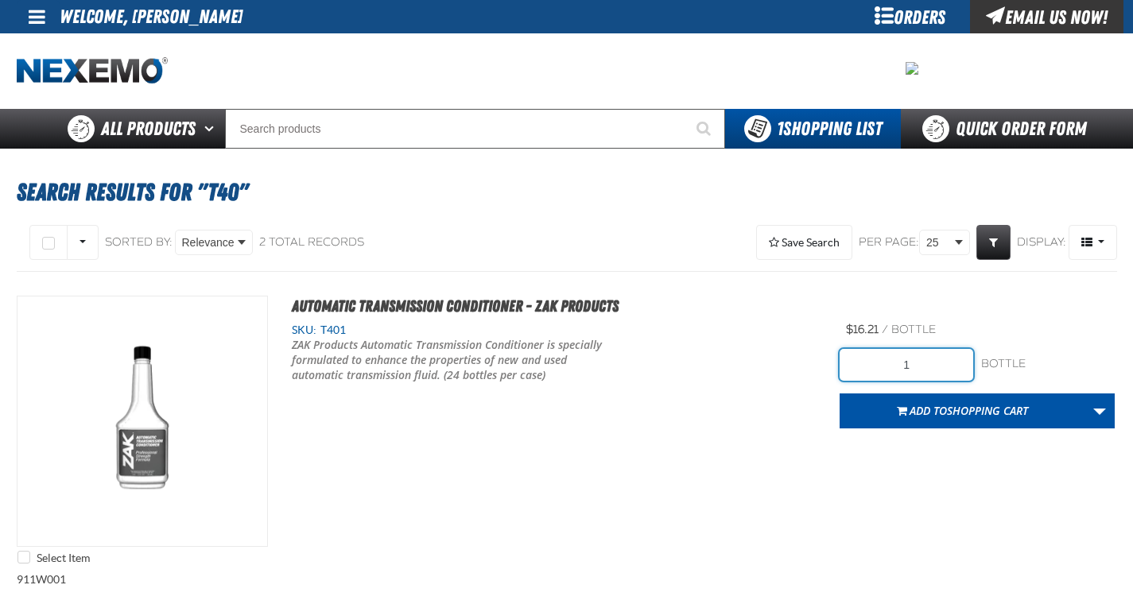
click at [918, 359] on input "1" at bounding box center [907, 365] width 134 height 32
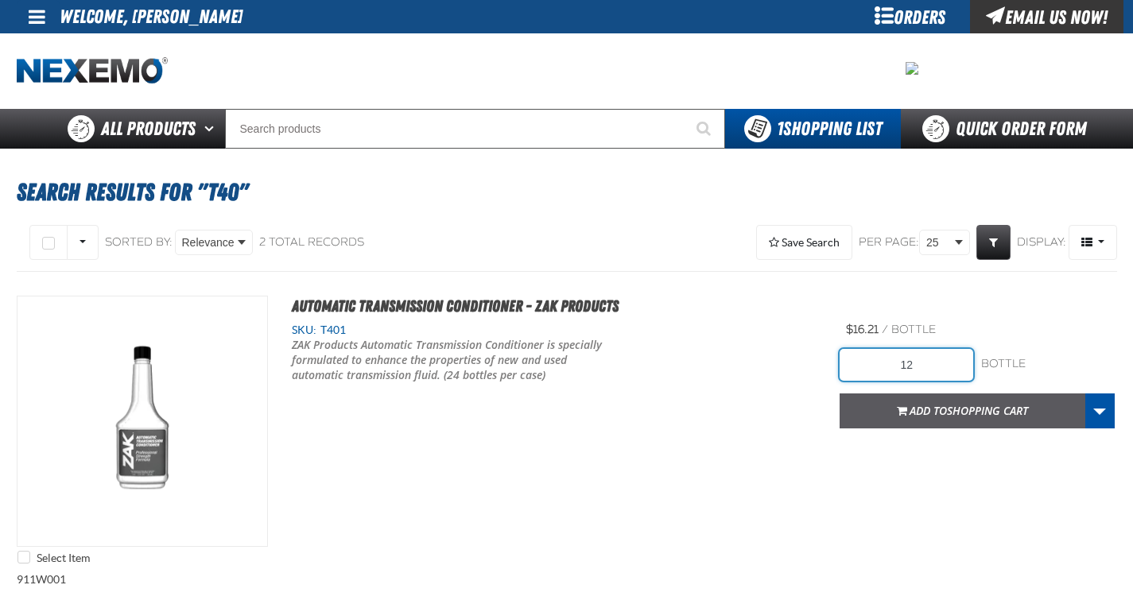
type input "1"
type input "24"
click at [911, 397] on button "Add to Shopping Cart" at bounding box center [963, 411] width 246 height 35
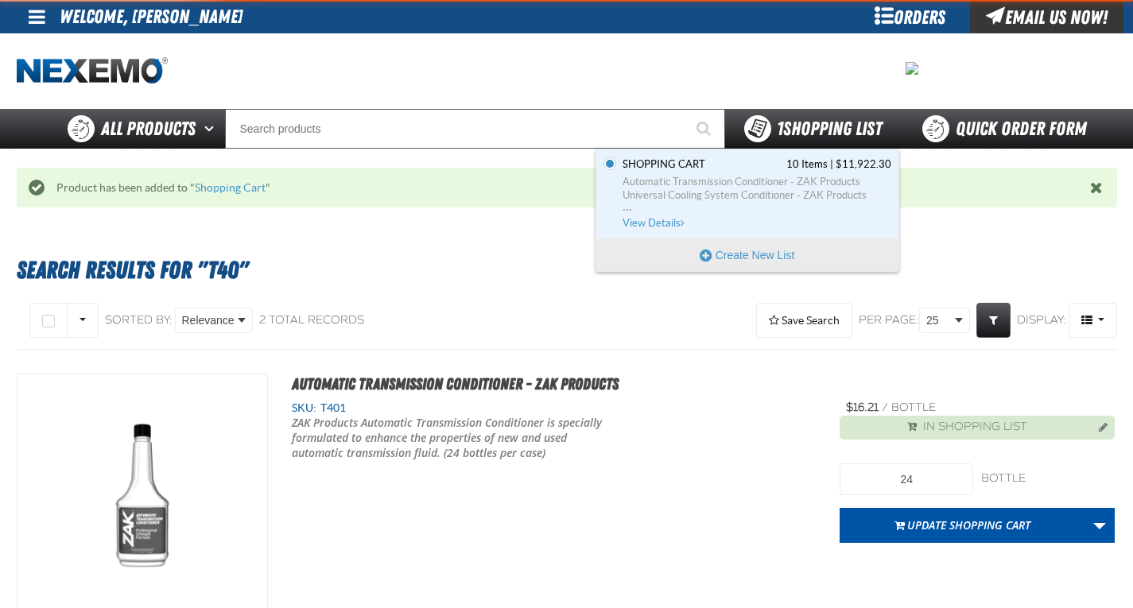
click at [800, 132] on span "1 Shopping List" at bounding box center [829, 129] width 105 height 22
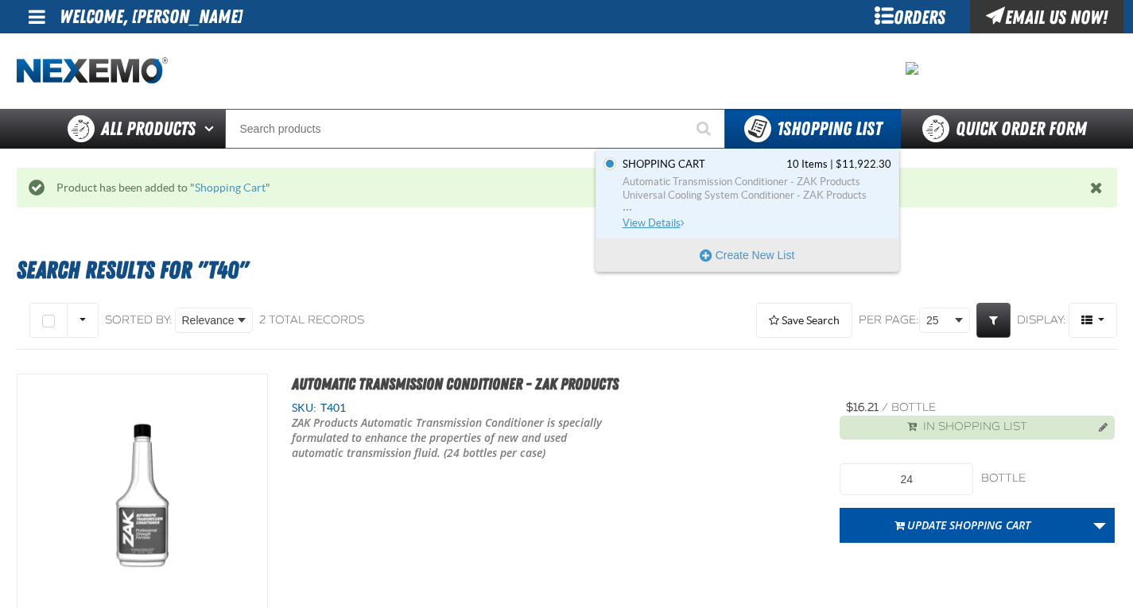
click at [656, 224] on span "View Details" at bounding box center [655, 223] width 64 height 12
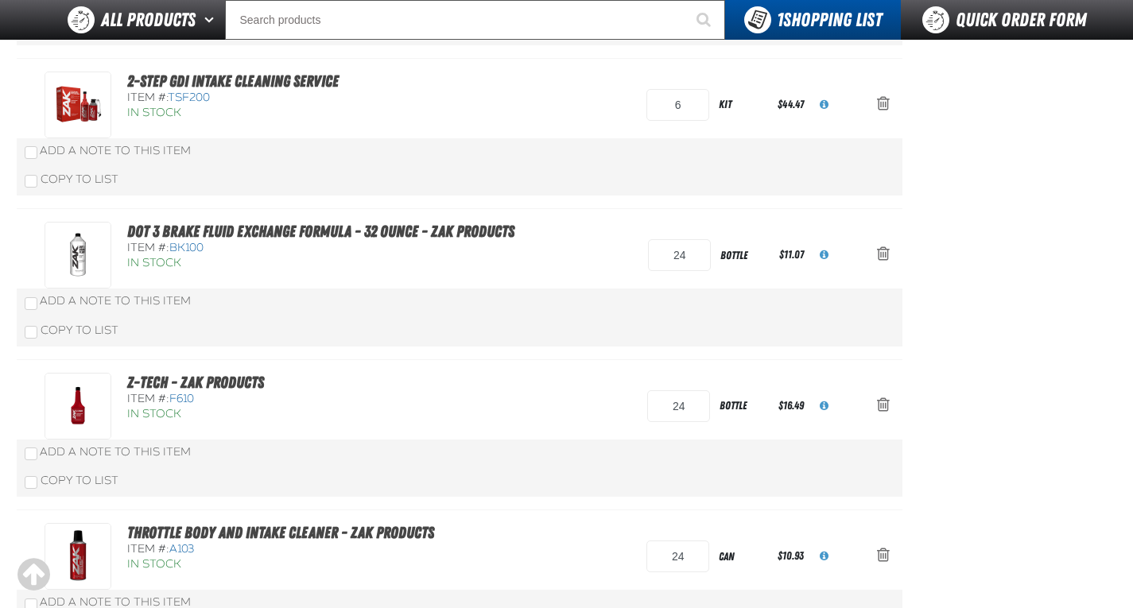
scroll to position [795, 0]
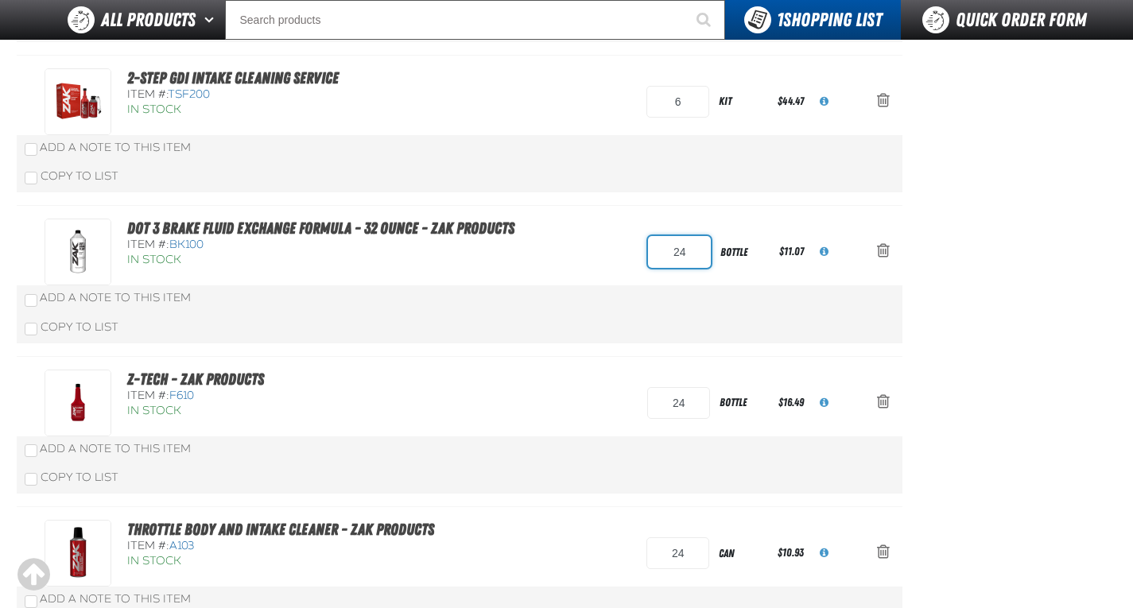
click at [686, 257] on input "24" at bounding box center [679, 252] width 63 height 32
type input "48"
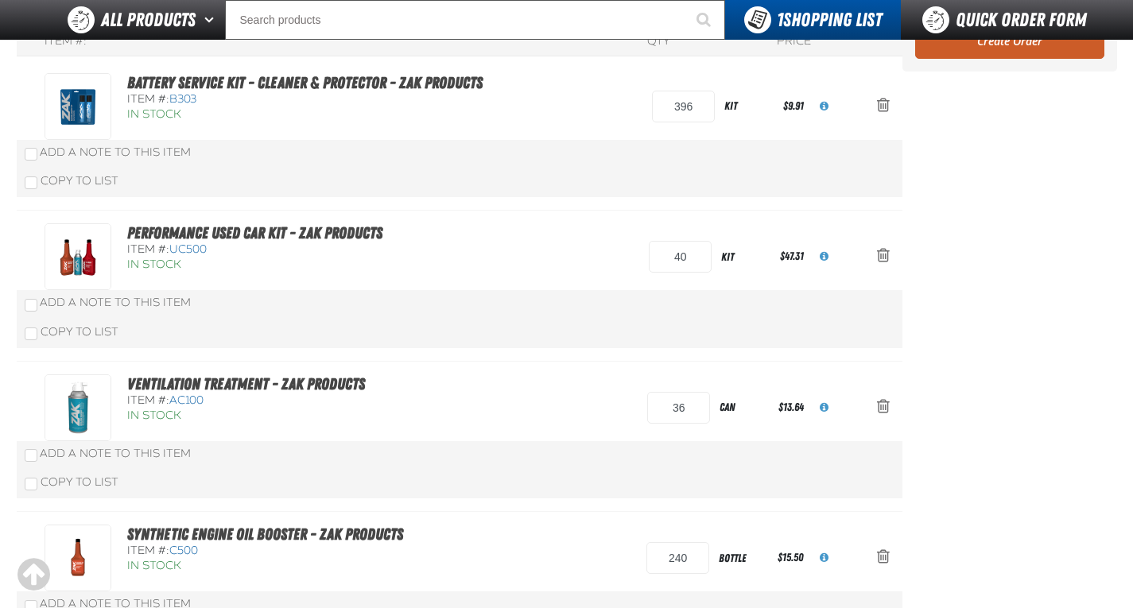
scroll to position [161, 0]
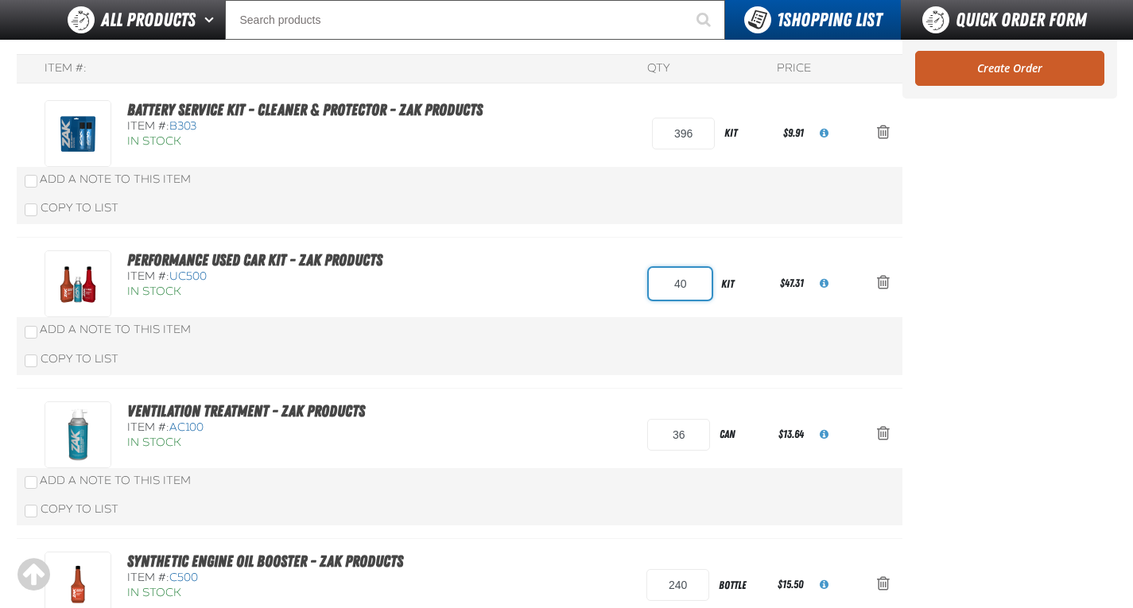
click at [693, 289] on input "40" at bounding box center [680, 284] width 63 height 32
type input "56"
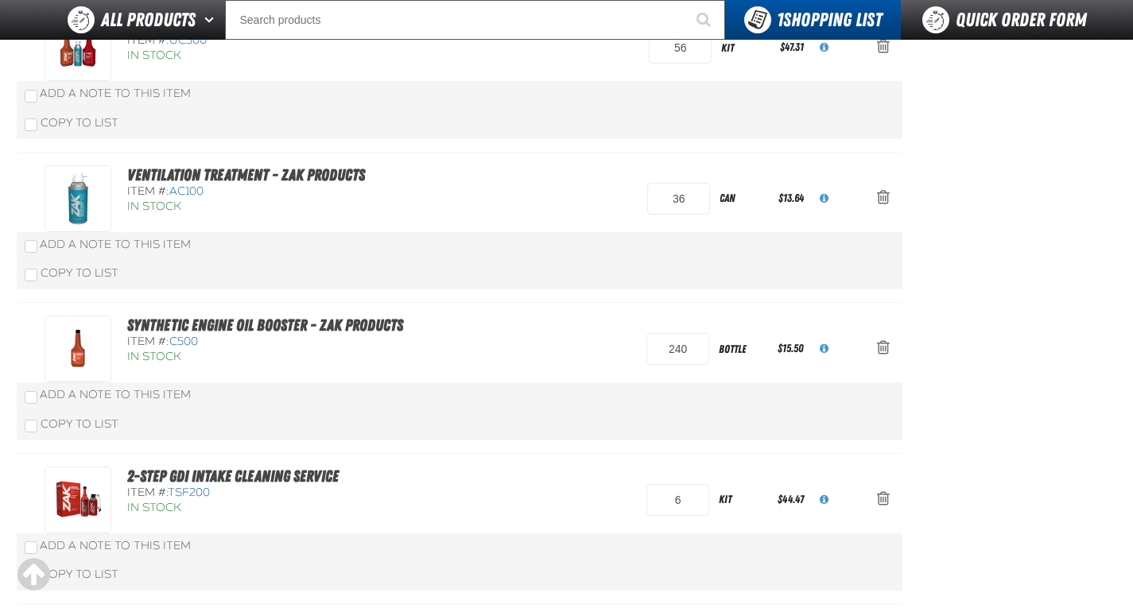
scroll to position [417, 0]
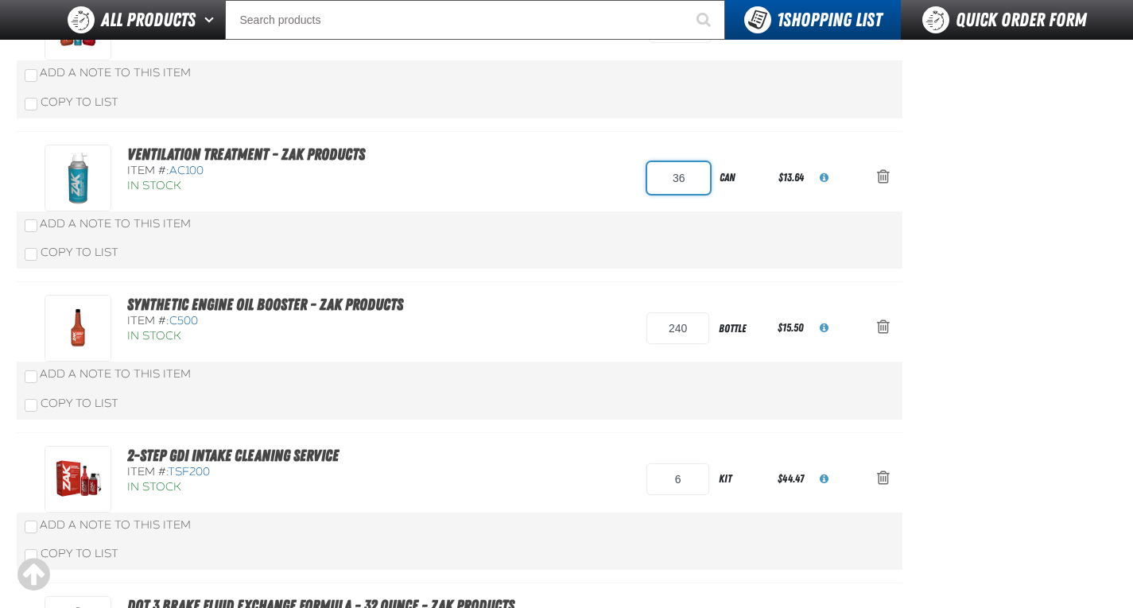
click at [691, 180] on input "36" at bounding box center [678, 178] width 63 height 32
type input "48"
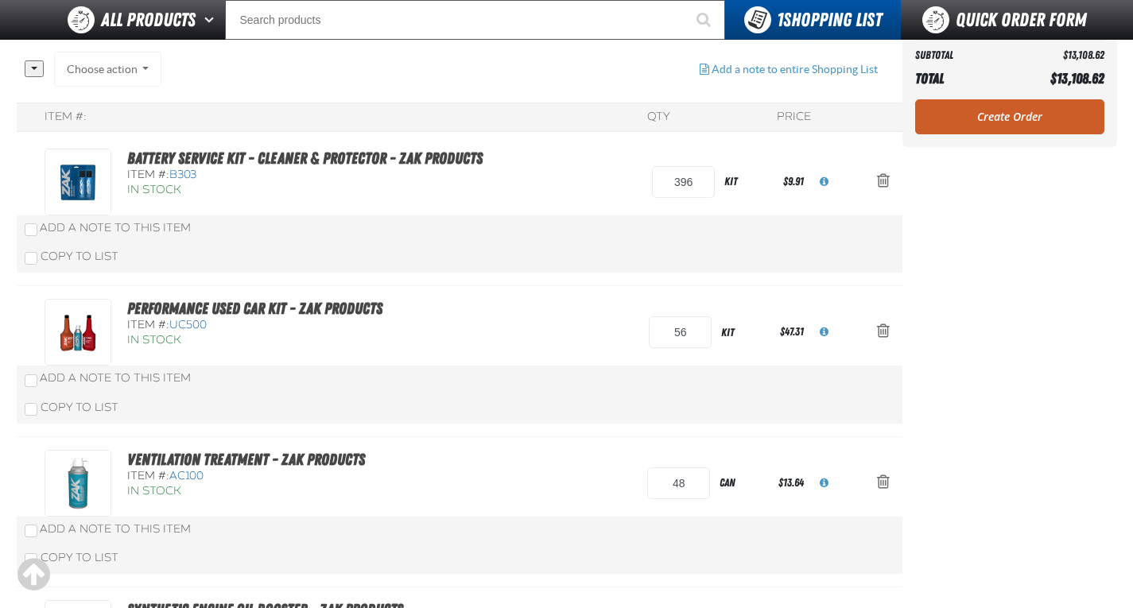
scroll to position [0, 0]
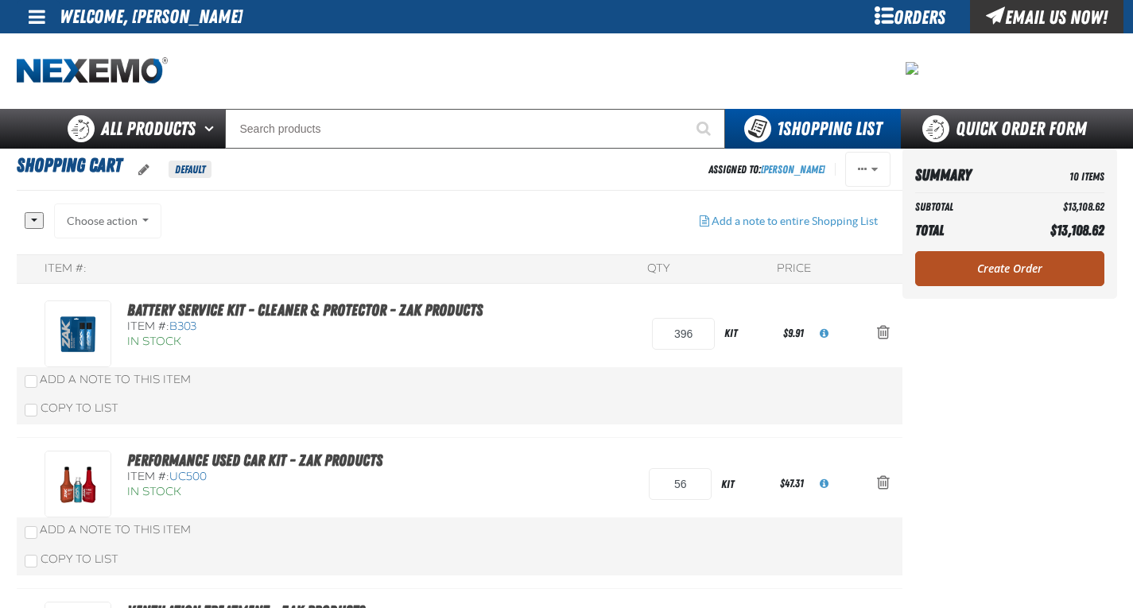
click at [974, 266] on link "Create Order" at bounding box center [1009, 268] width 189 height 35
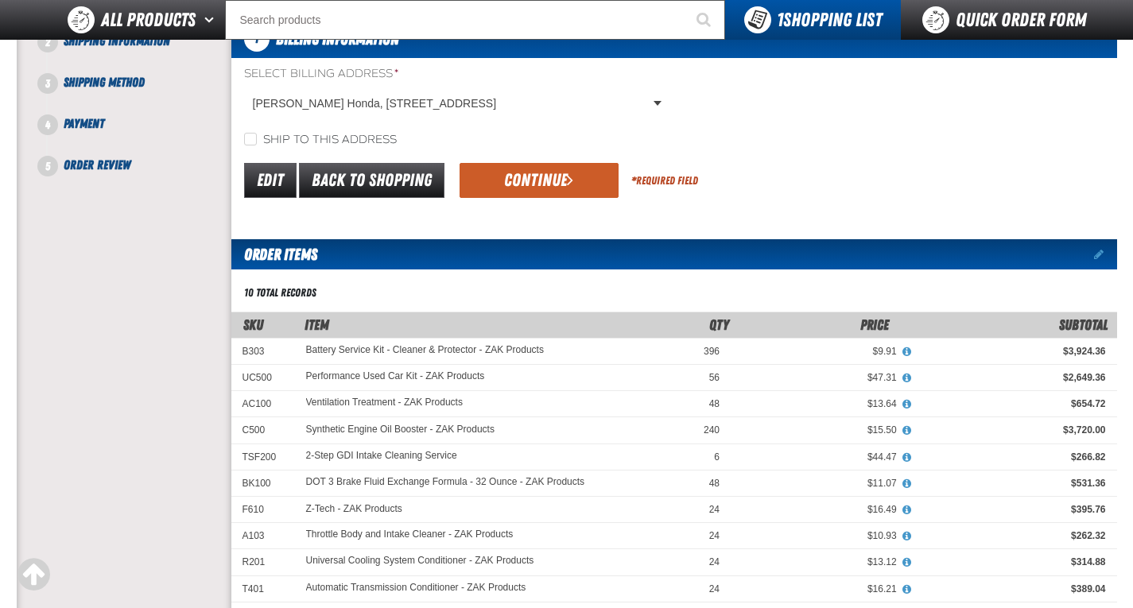
scroll to position [159, 0]
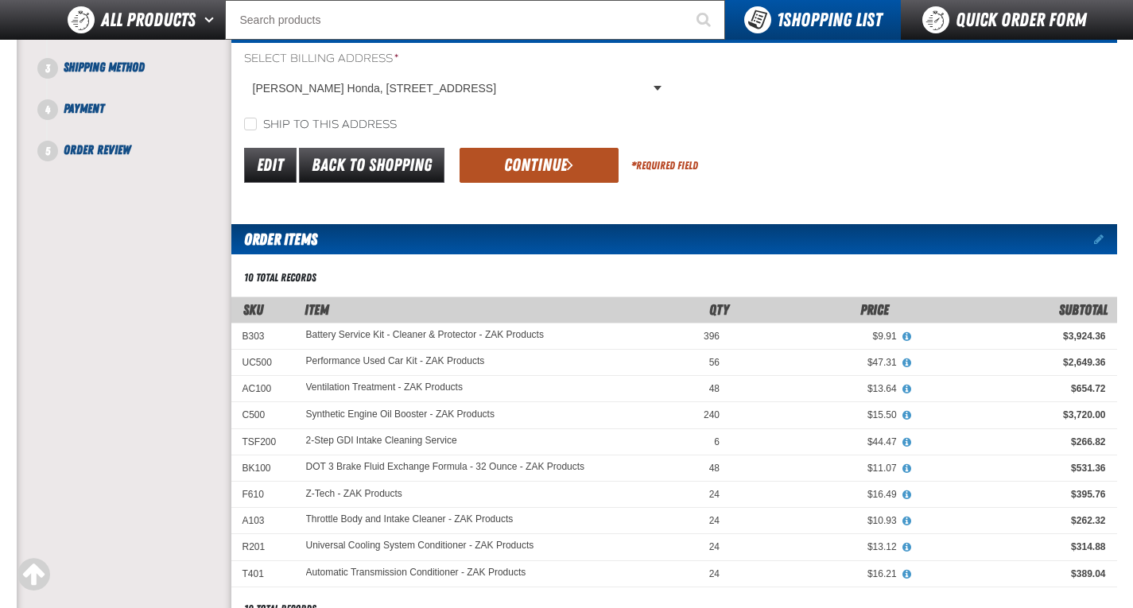
click at [494, 153] on button "Continue" at bounding box center [539, 165] width 159 height 35
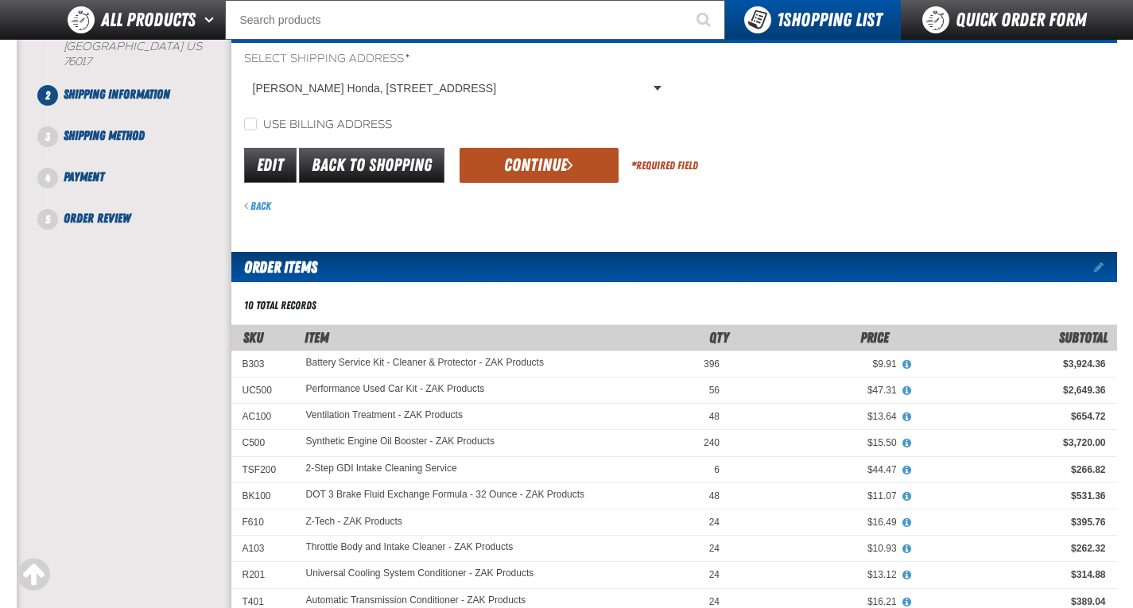
click at [516, 173] on button "Continue" at bounding box center [539, 165] width 159 height 35
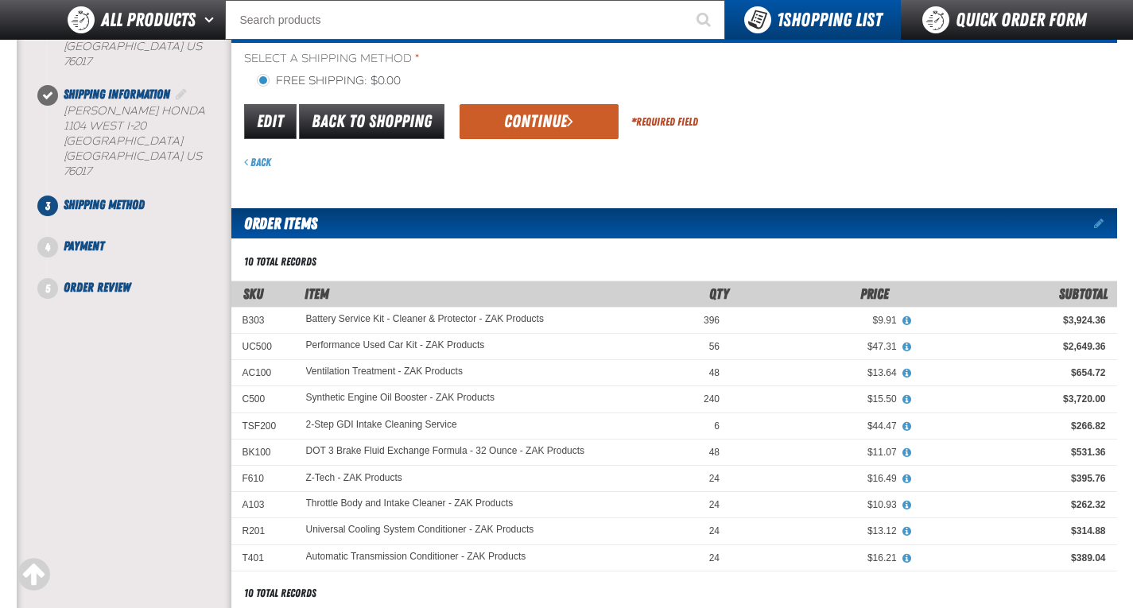
click at [530, 130] on button "Continue" at bounding box center [539, 121] width 159 height 35
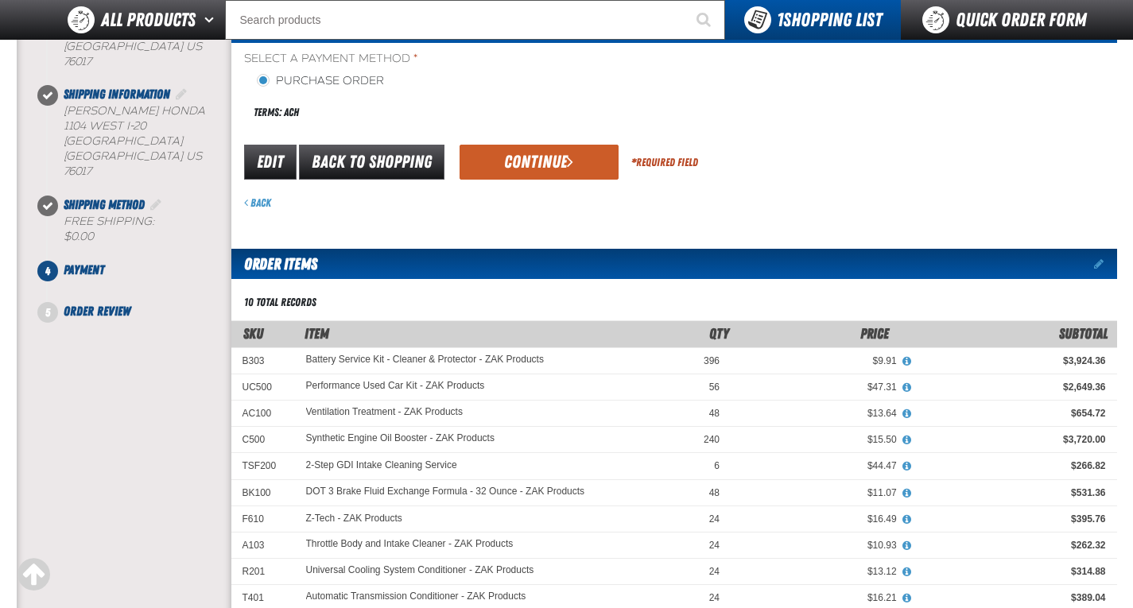
click at [540, 157] on button "Continue" at bounding box center [539, 162] width 159 height 35
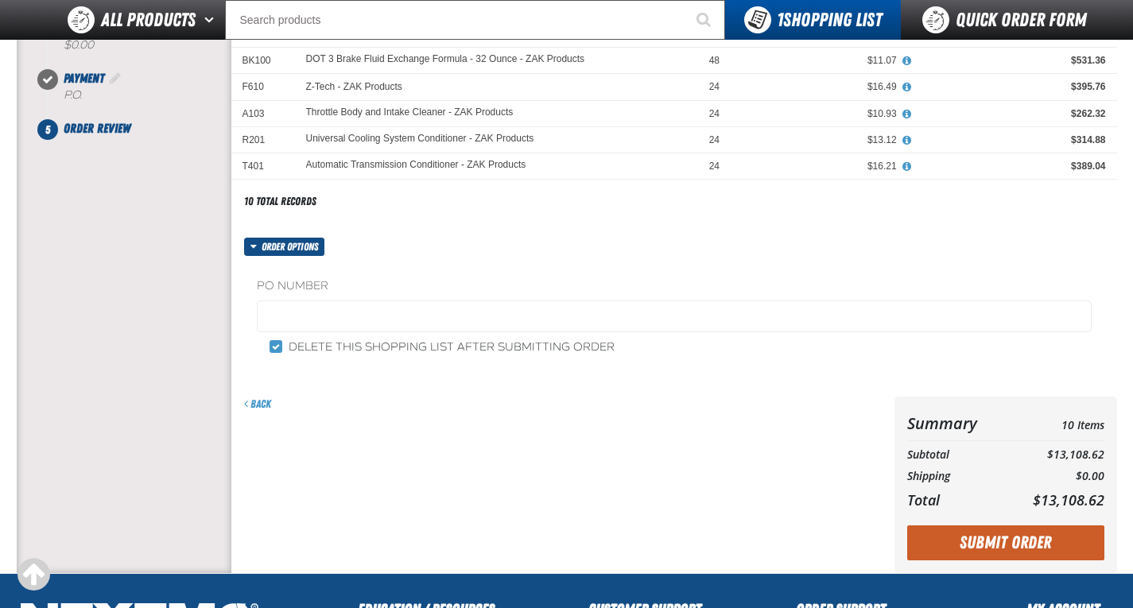
scroll to position [398, 0]
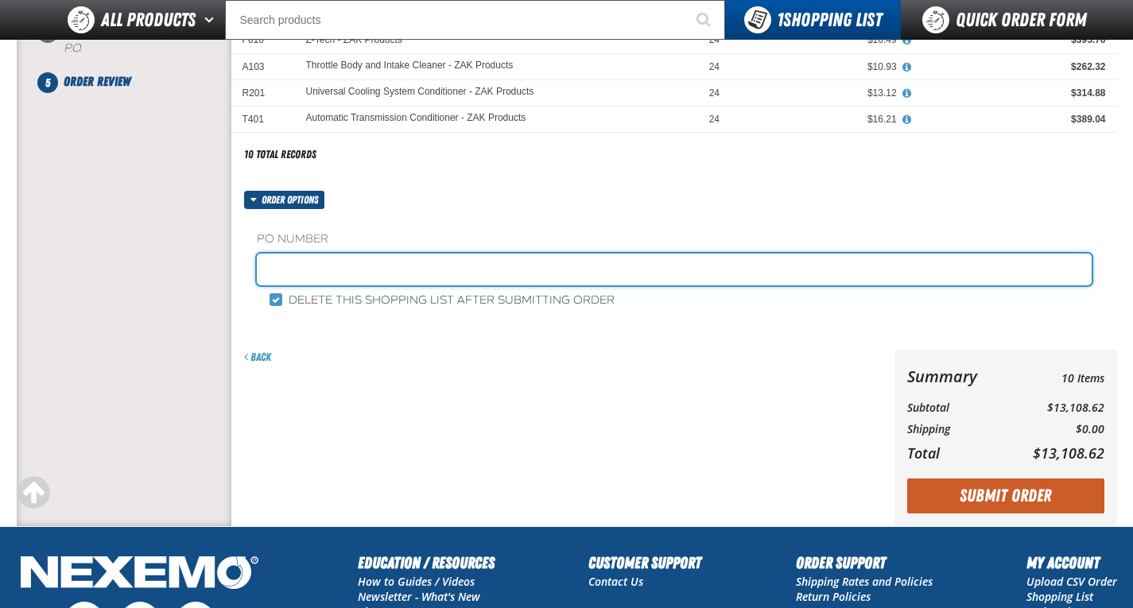
click at [464, 261] on input "text" at bounding box center [674, 270] width 835 height 32
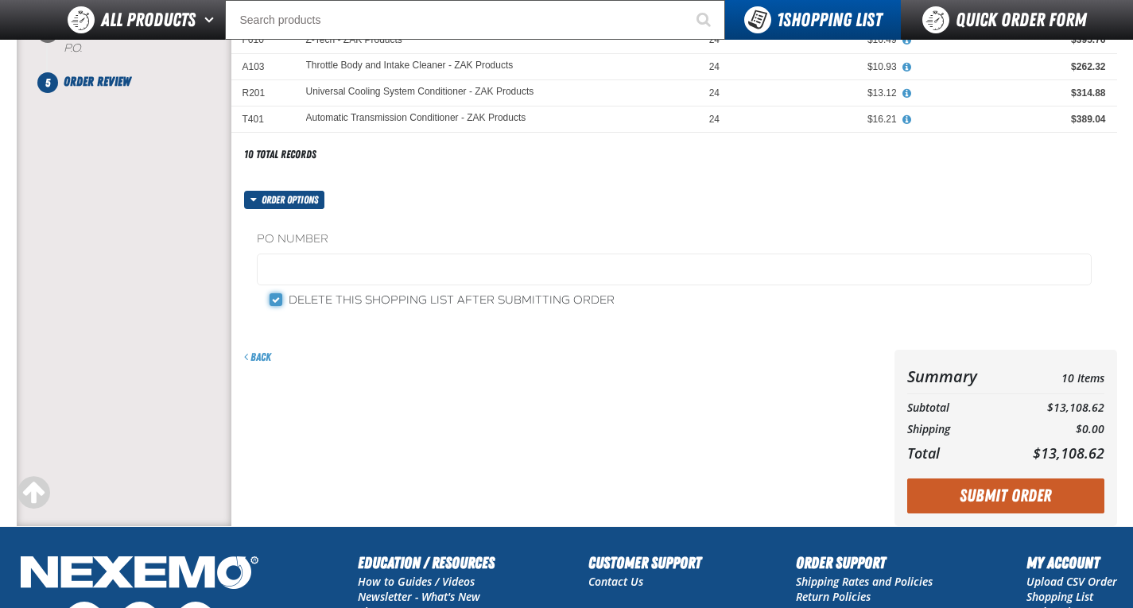
click at [278, 296] on input "Delete this shopping list after submitting order" at bounding box center [276, 299] width 13 height 13
checkbox input "false"
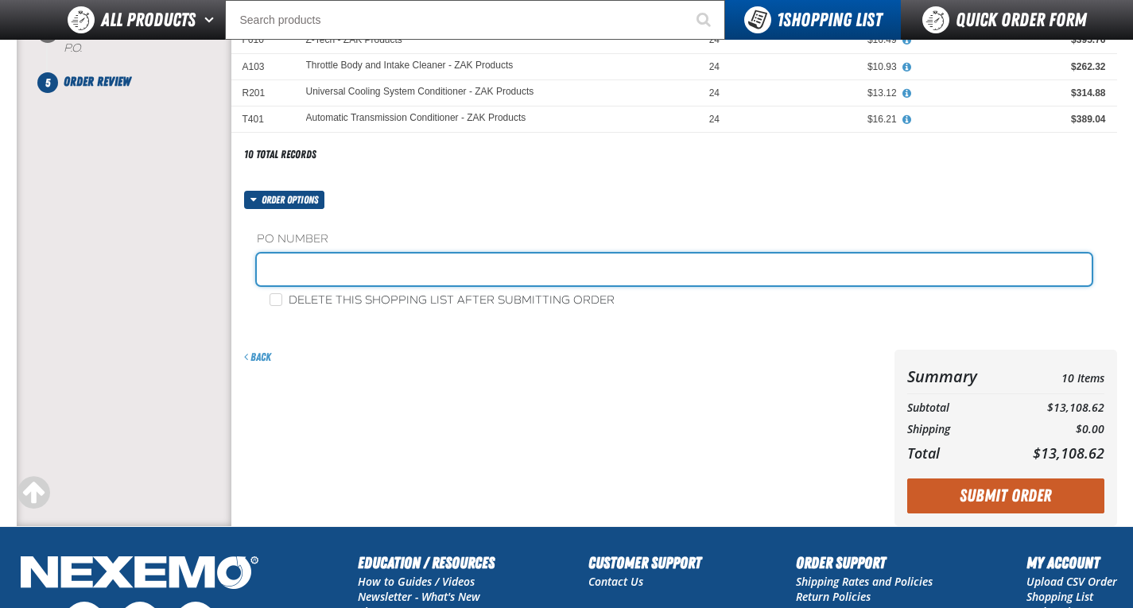
click at [302, 278] on input "text" at bounding box center [674, 270] width 835 height 32
type input "182934AK"
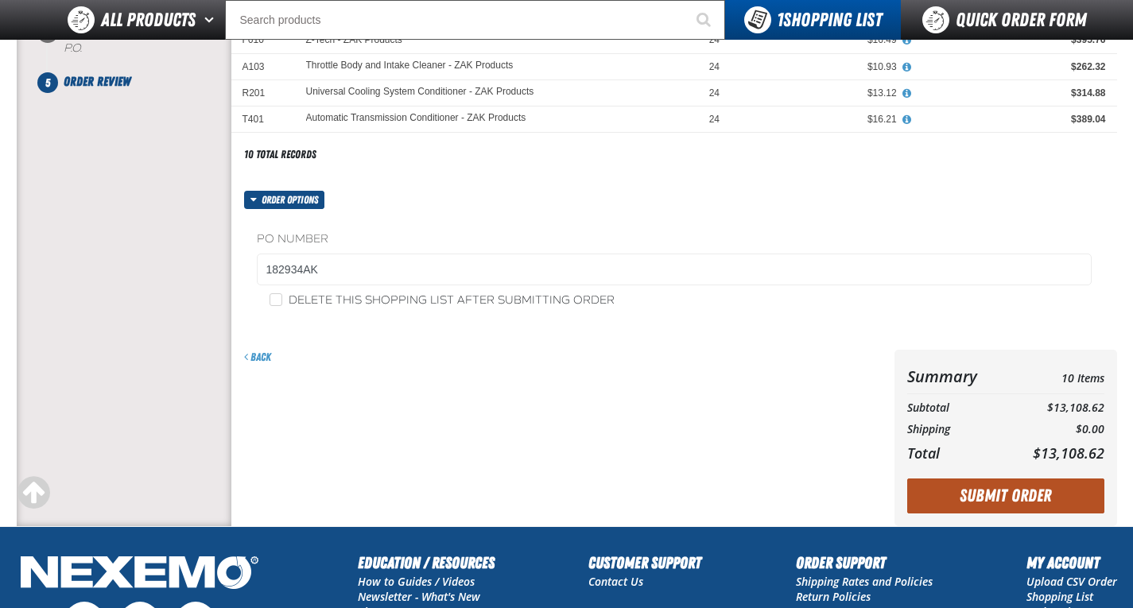
click at [967, 491] on button "Submit Order" at bounding box center [1005, 496] width 197 height 35
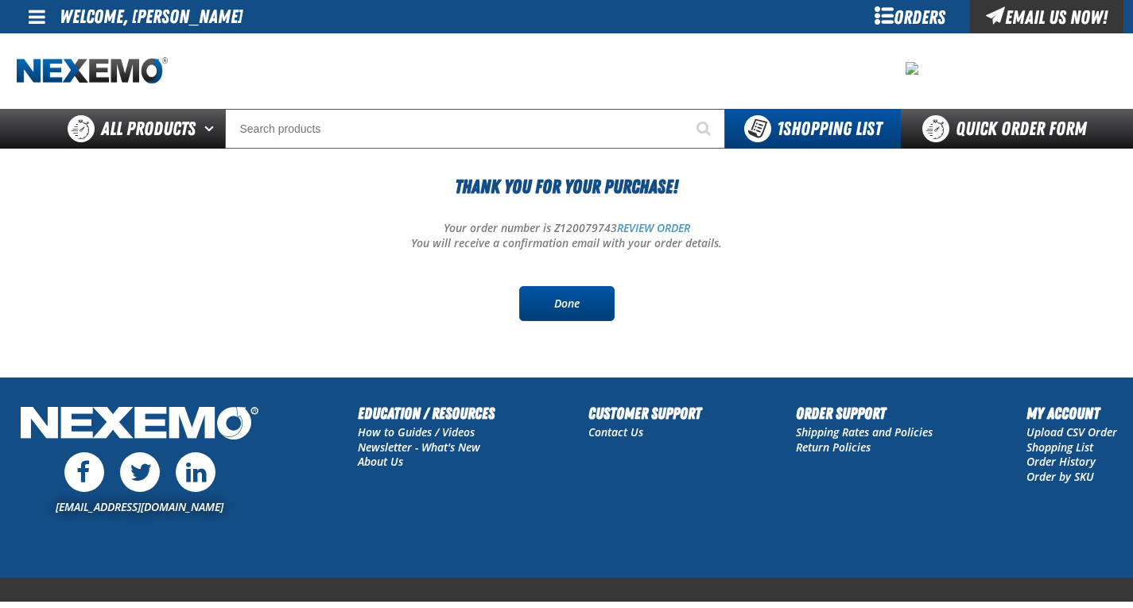
click at [590, 303] on link "Done" at bounding box center [566, 303] width 95 height 35
